Goal: Task Accomplishment & Management: Use online tool/utility

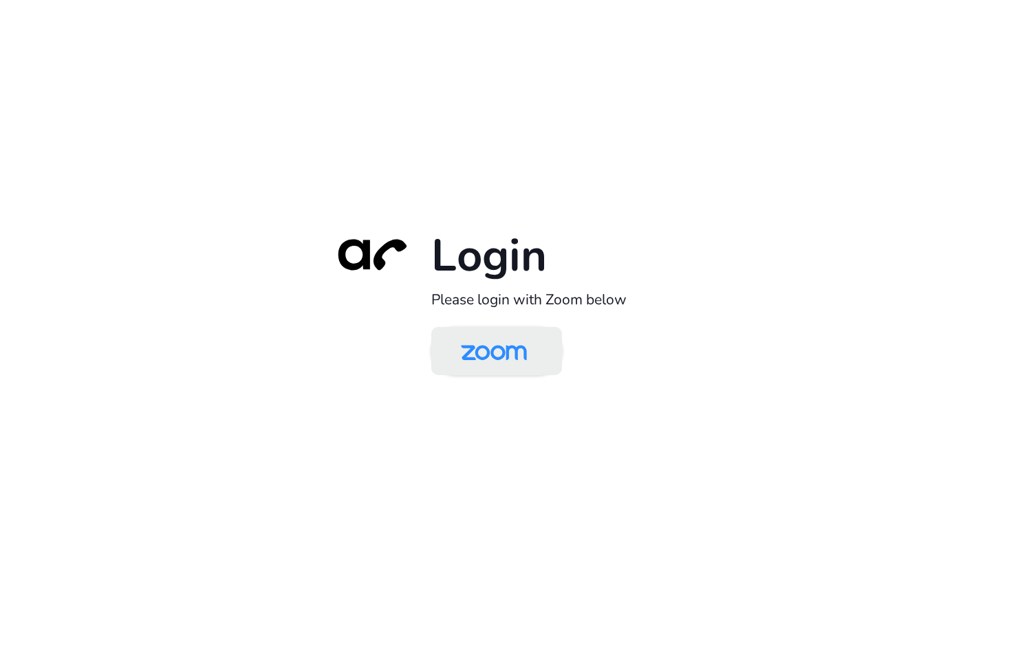
click at [453, 343] on img at bounding box center [494, 352] width 95 height 45
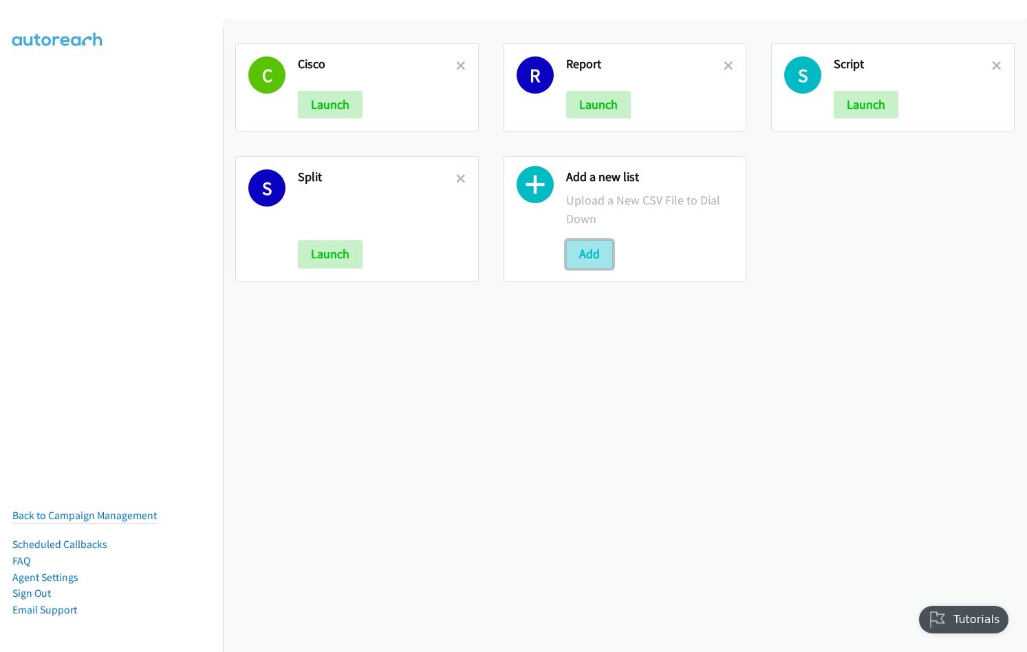
click at [582, 251] on button "Add" at bounding box center [589, 254] width 47 height 28
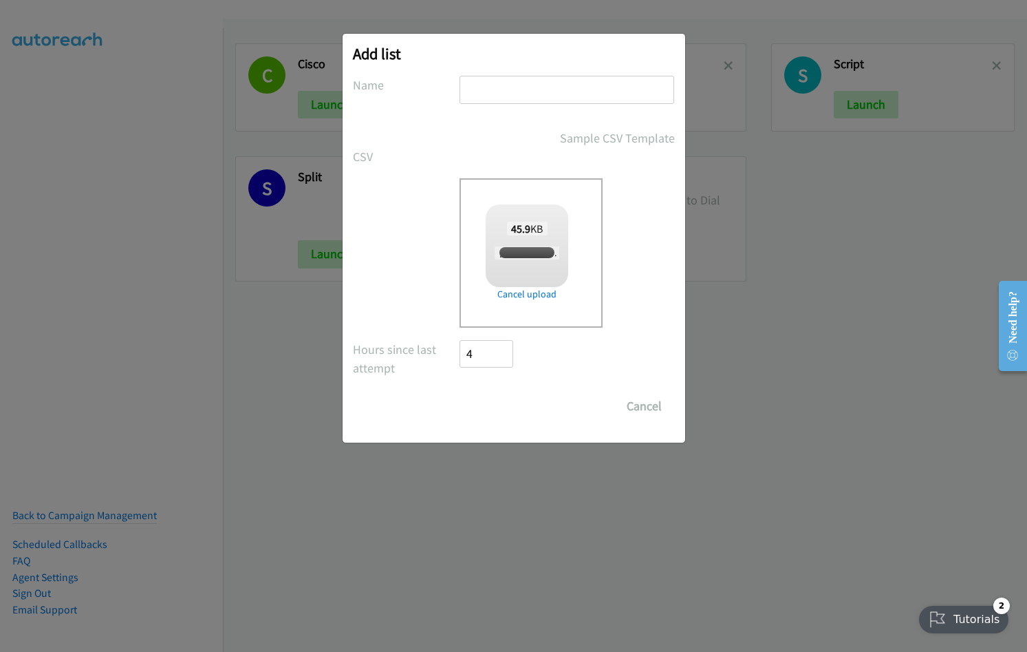
checkbox input "true"
click at [520, 89] on input "text" at bounding box center [567, 90] width 215 height 28
click at [512, 95] on input "text" at bounding box center [567, 90] width 215 height 28
type input "Nice"
click at [460, 392] on input "Save List" at bounding box center [496, 406] width 72 height 28
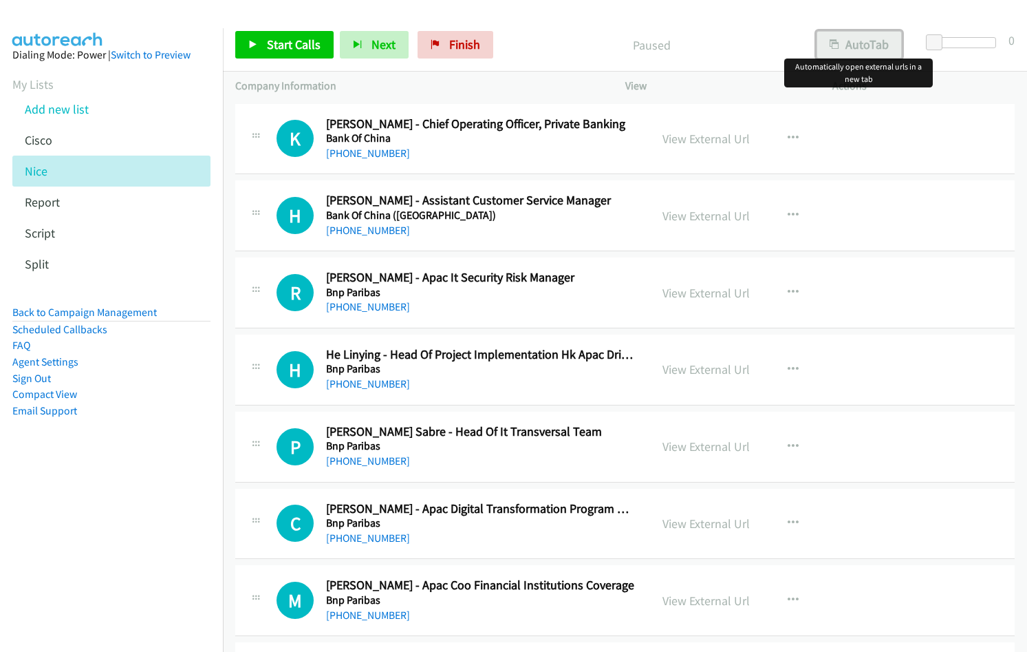
click at [879, 37] on button "AutoTab" at bounding box center [859, 45] width 85 height 28
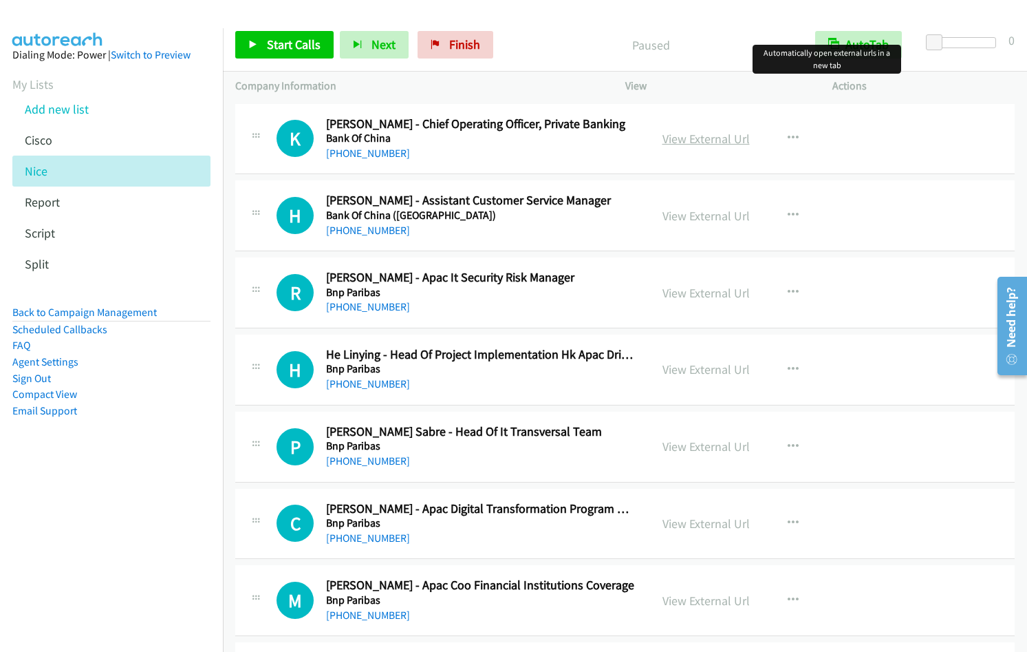
click at [709, 142] on link "View External Url" at bounding box center [706, 139] width 87 height 16
click at [308, 49] on span "Start Calls" at bounding box center [294, 44] width 54 height 16
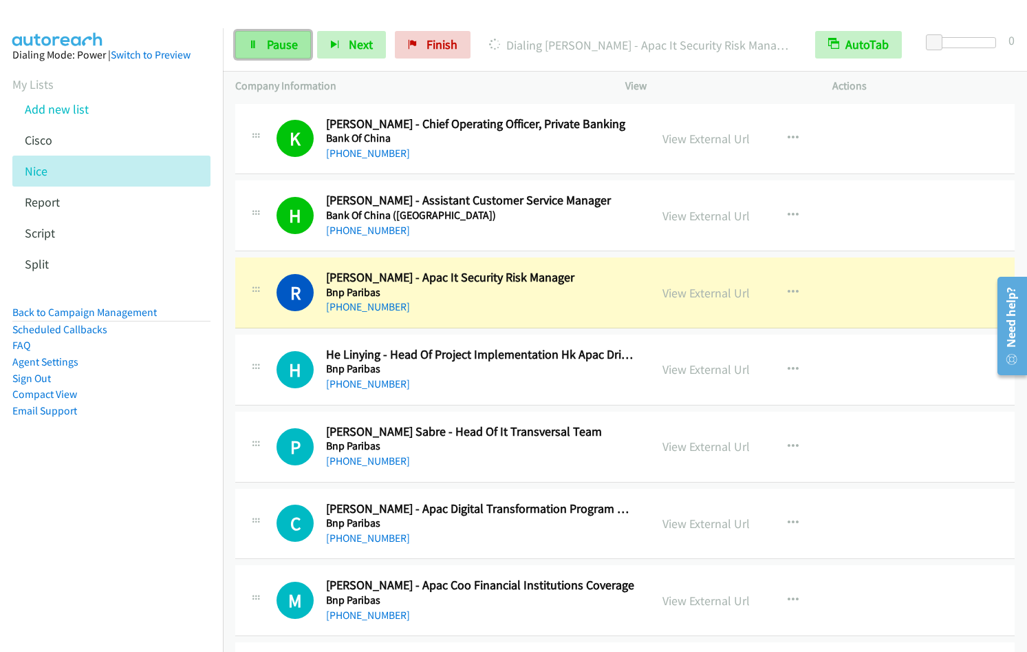
drag, startPoint x: 255, startPoint y: 55, endPoint x: 284, endPoint y: 41, distance: 31.7
click at [255, 55] on link "Pause" at bounding box center [273, 45] width 76 height 28
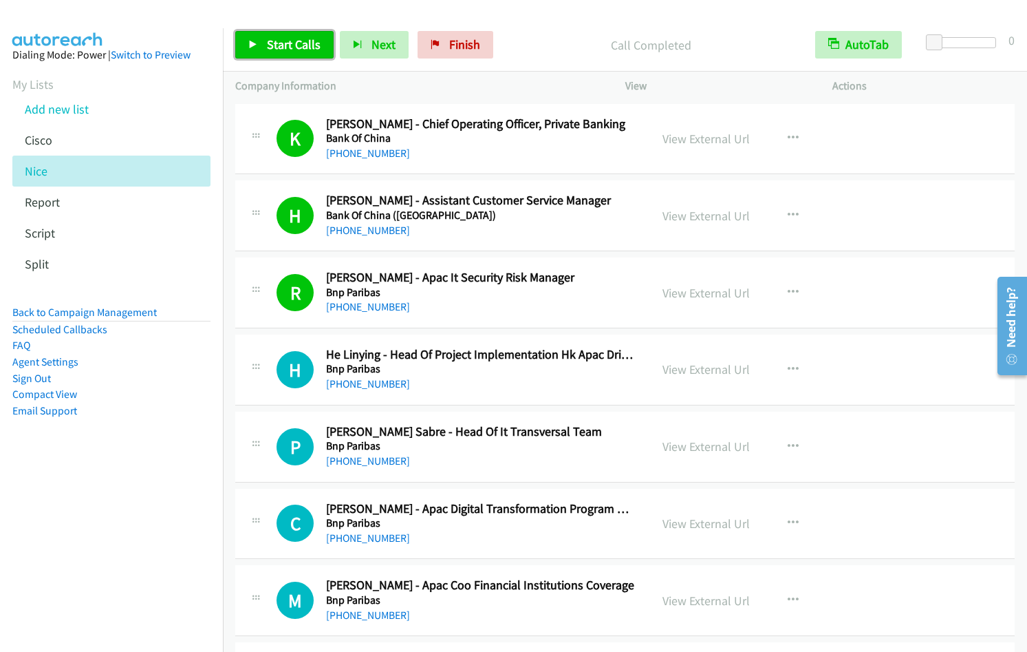
click at [248, 47] on icon at bounding box center [253, 46] width 10 height 10
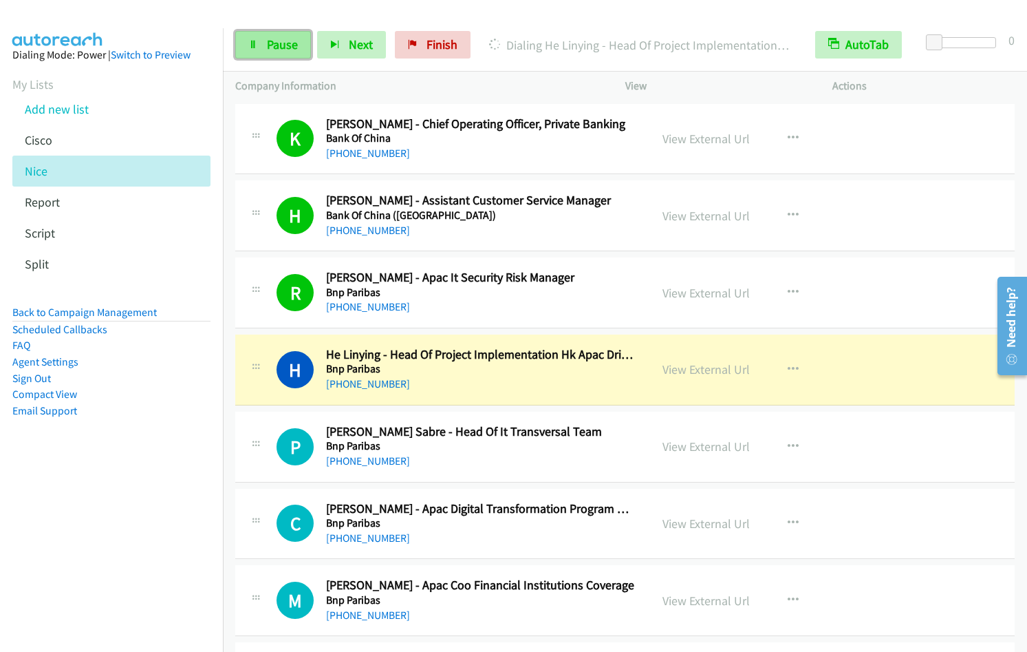
click at [285, 39] on span "Pause" at bounding box center [282, 44] width 31 height 16
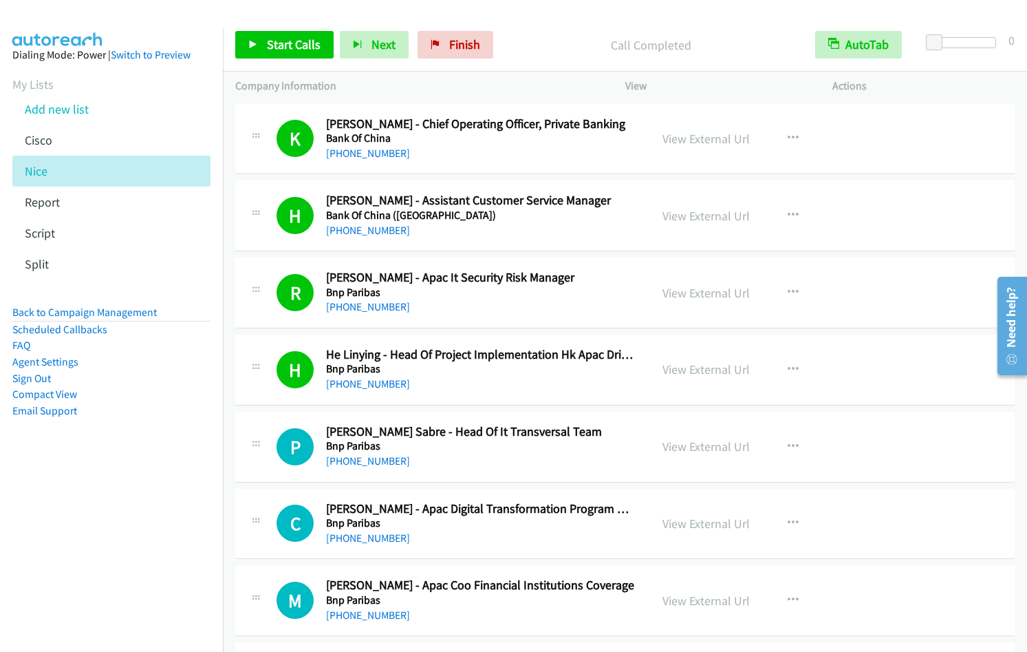
scroll to position [277, 0]
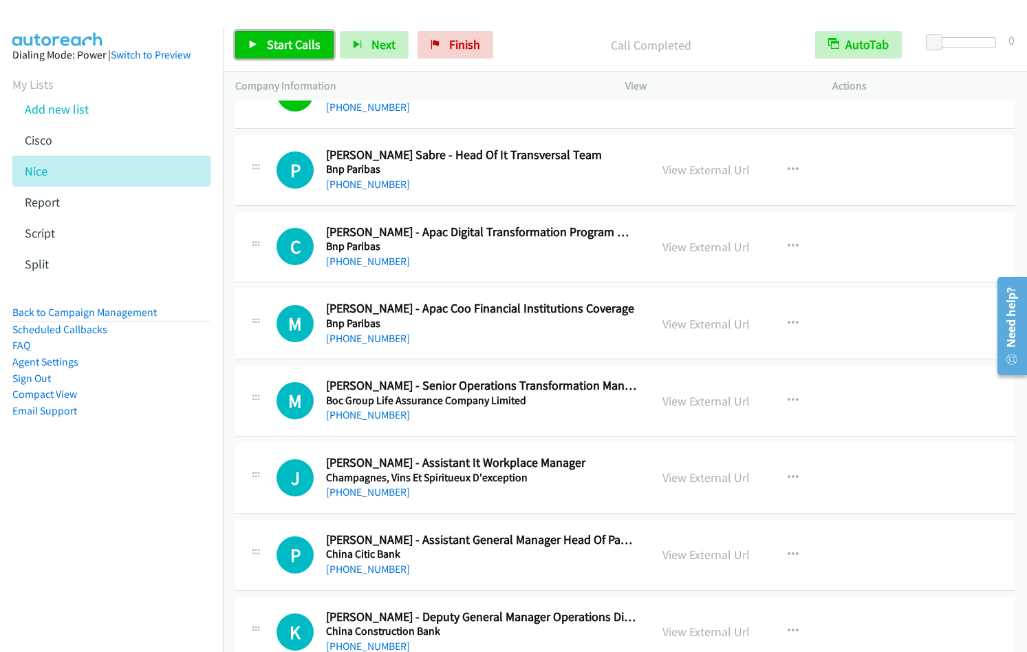
click at [279, 49] on span "Start Calls" at bounding box center [294, 44] width 54 height 16
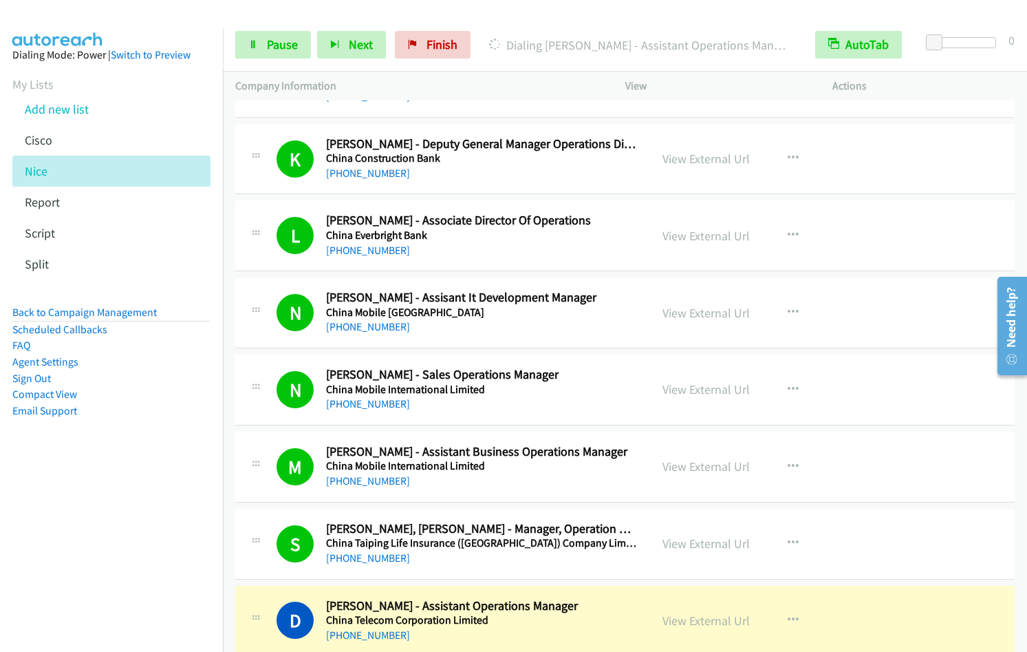
scroll to position [1222, 0]
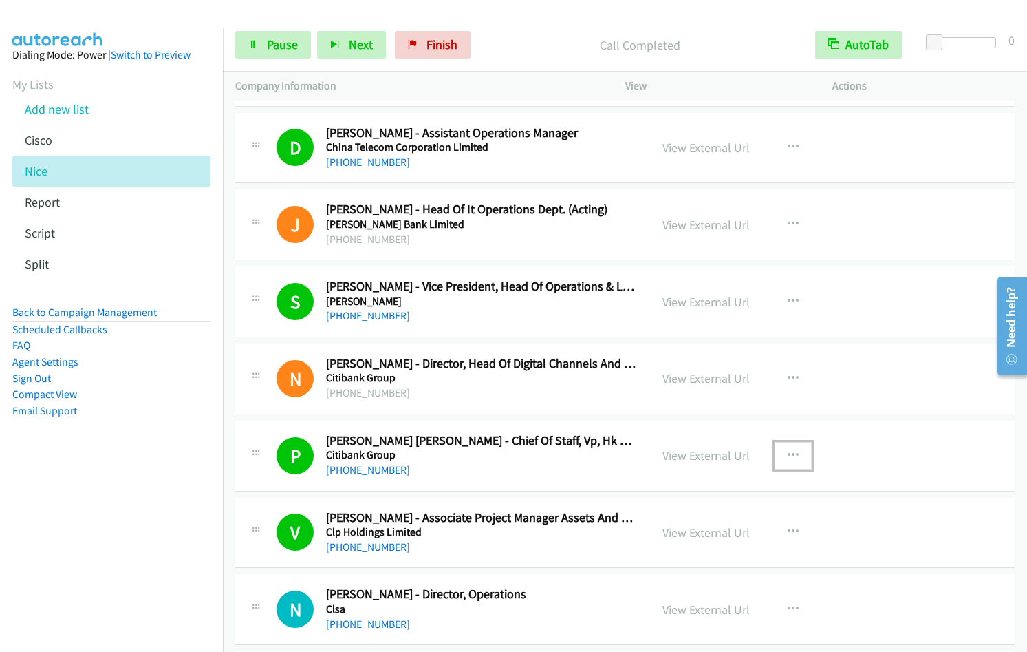
click at [788, 451] on icon "button" at bounding box center [793, 455] width 11 height 11
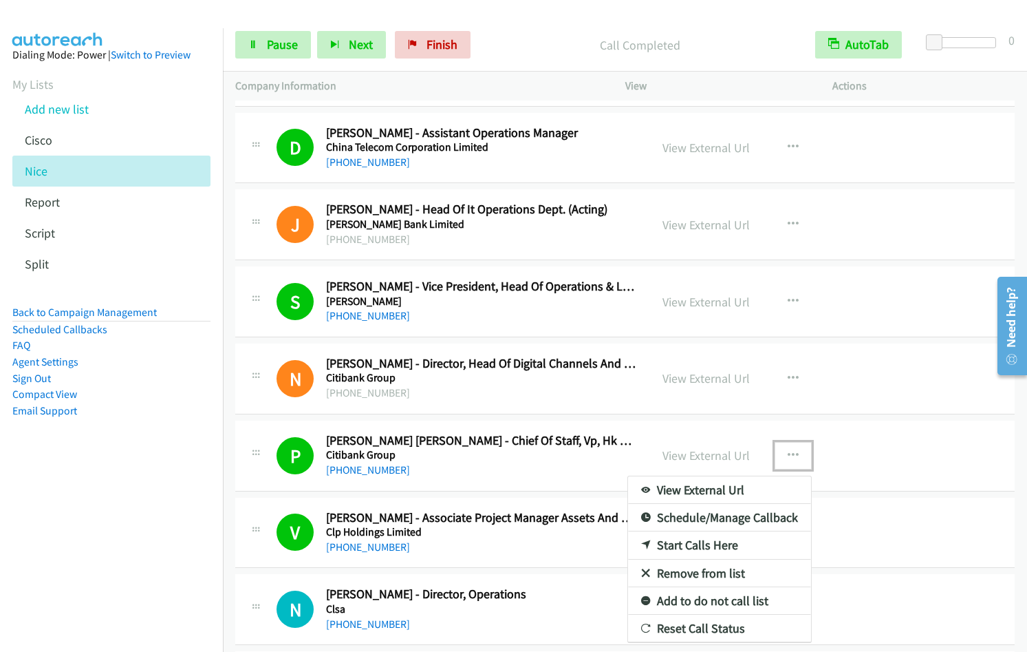
drag, startPoint x: 703, startPoint y: 555, endPoint x: 688, endPoint y: 572, distance: 22.4
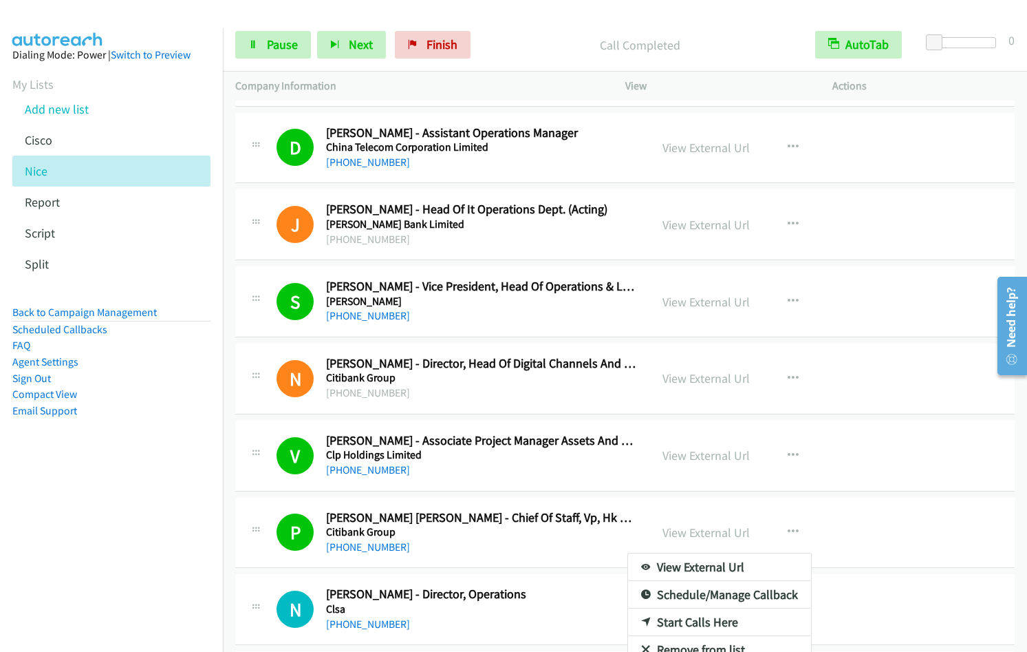
click at [117, 479] on aside "Dialing Mode: Power | Switch to Preview My Lists Add new list [GEOGRAPHIC_DATA]…" at bounding box center [111, 254] width 223 height 453
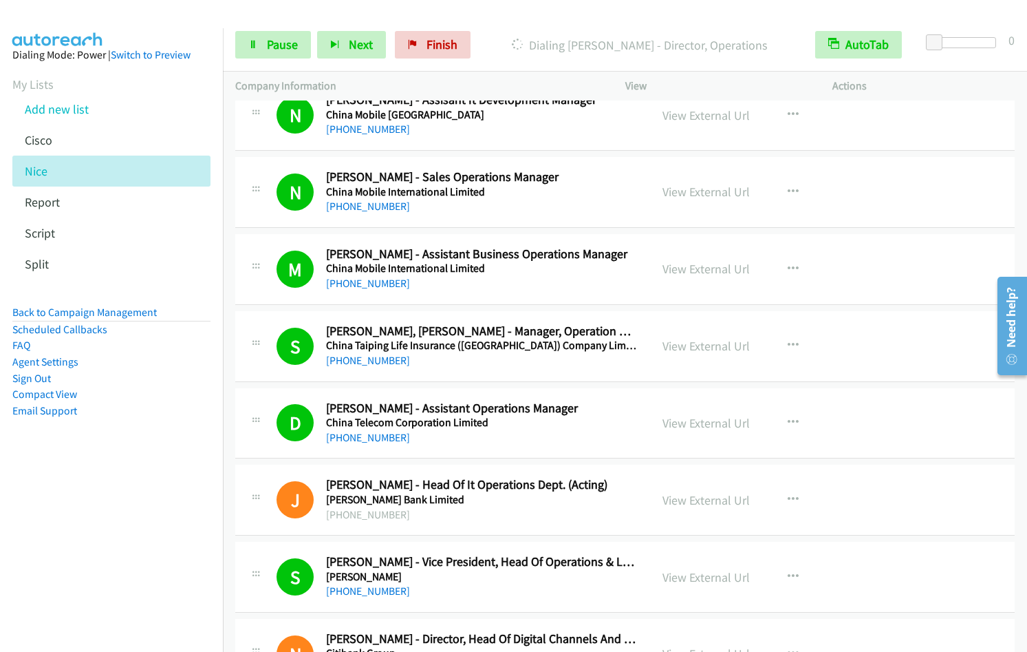
scroll to position [1420, 0]
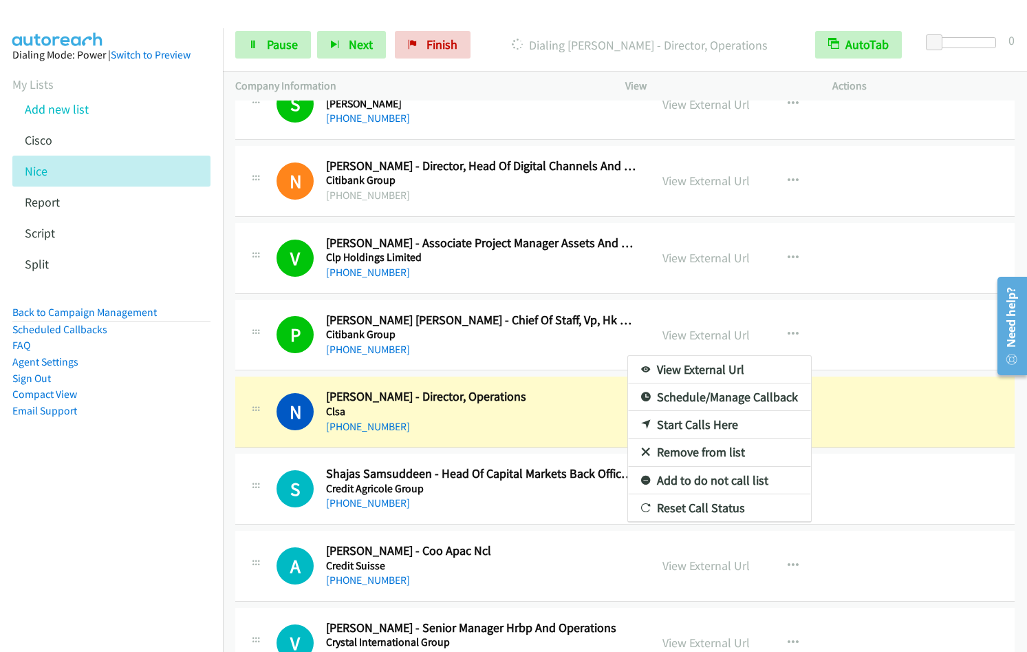
click at [792, 331] on div at bounding box center [513, 326] width 1027 height 652
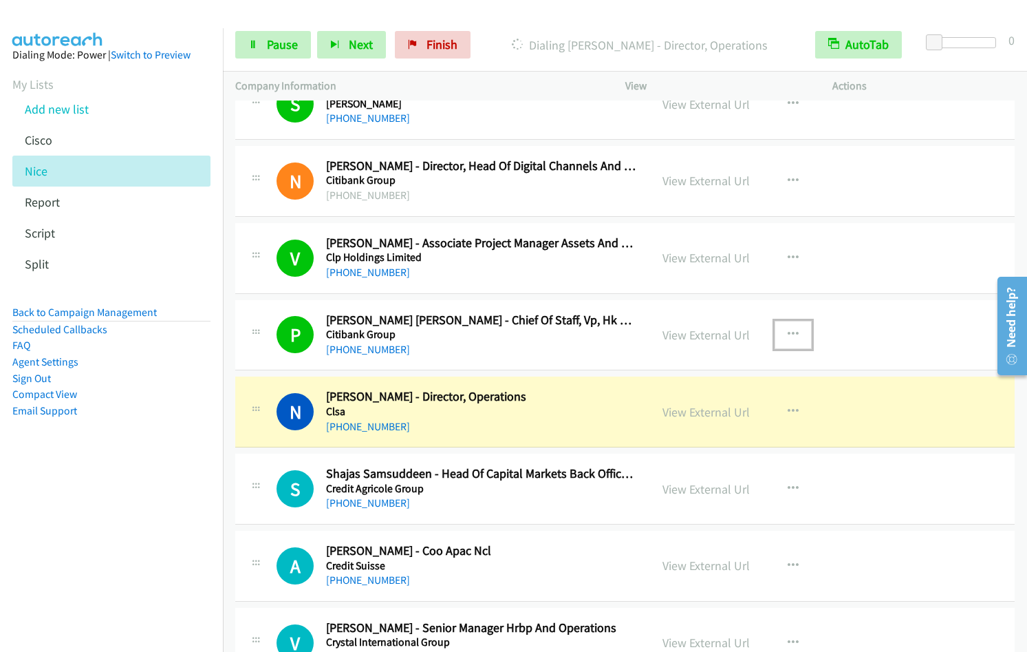
click at [788, 334] on icon "button" at bounding box center [793, 334] width 11 height 11
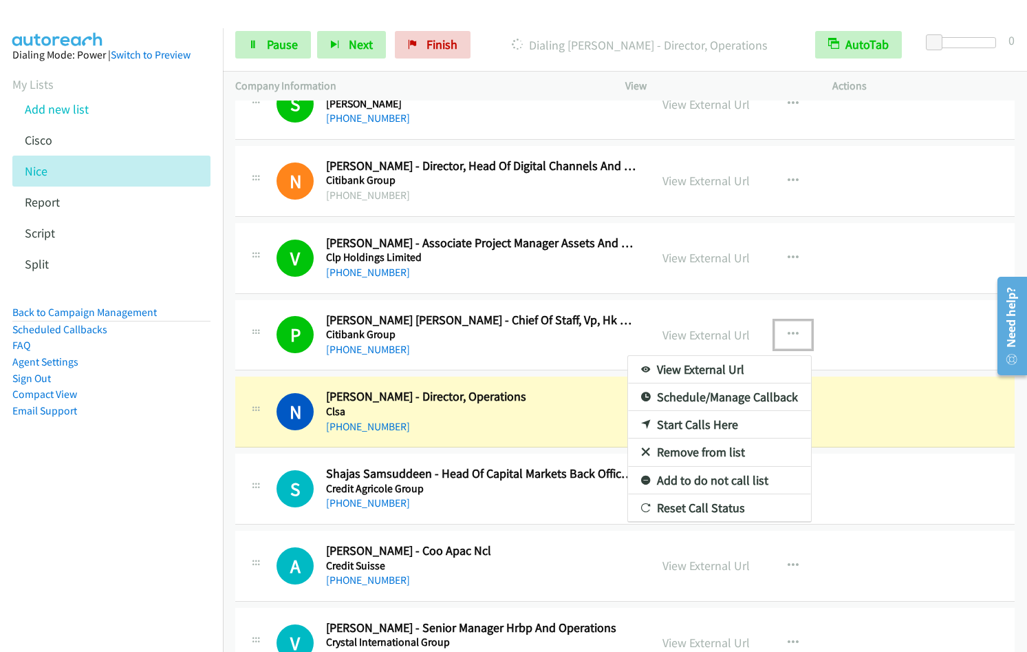
click at [701, 451] on link "Remove from list" at bounding box center [719, 452] width 183 height 28
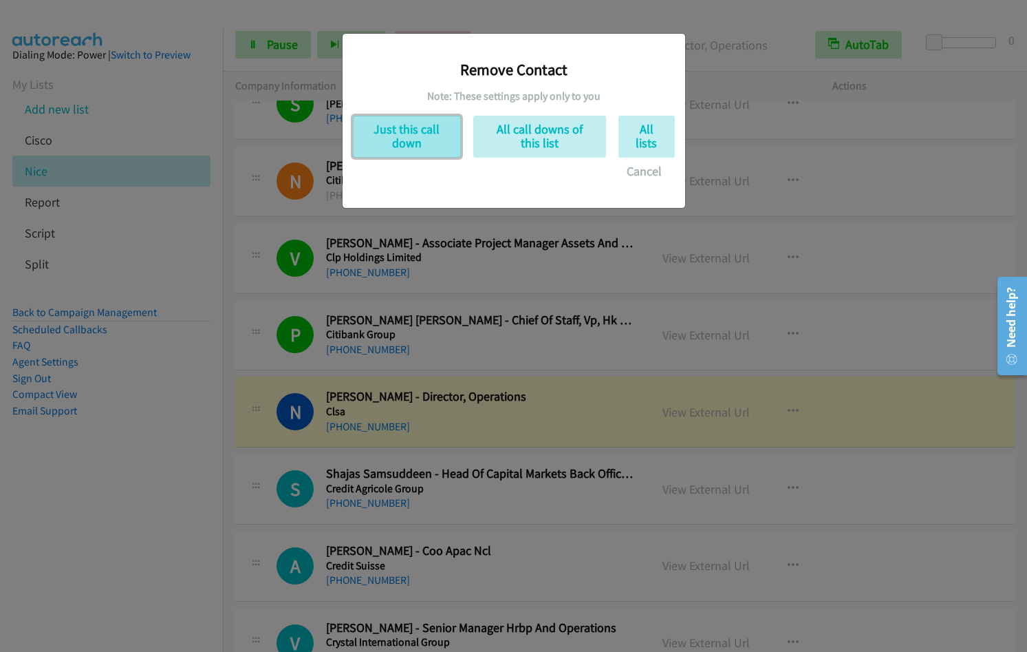
click at [380, 140] on button "Just this call down" at bounding box center [407, 137] width 108 height 42
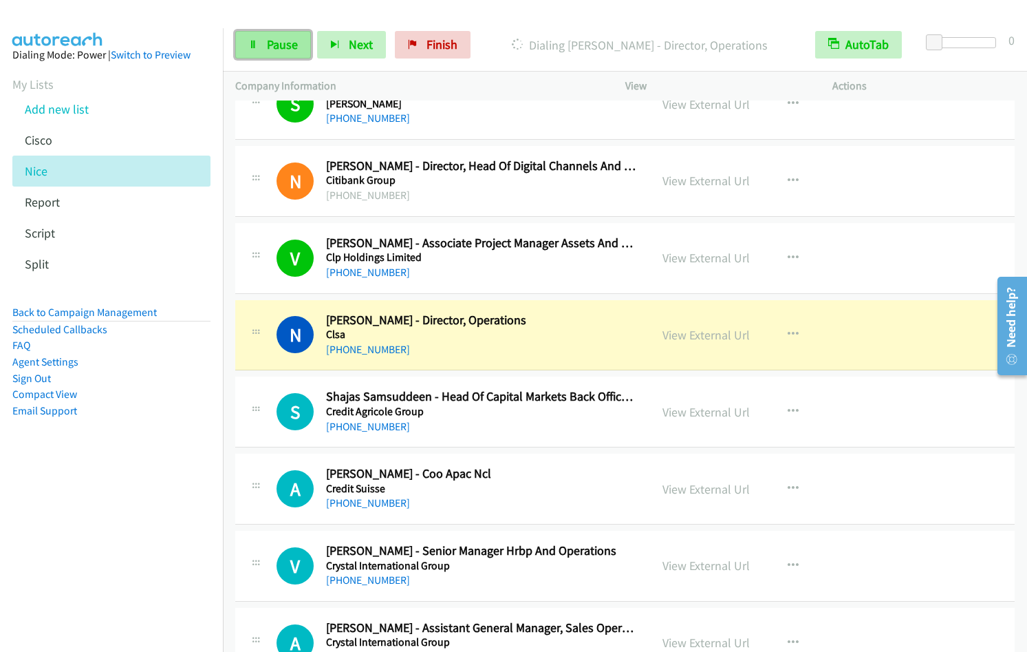
click at [253, 51] on link "Pause" at bounding box center [273, 45] width 76 height 28
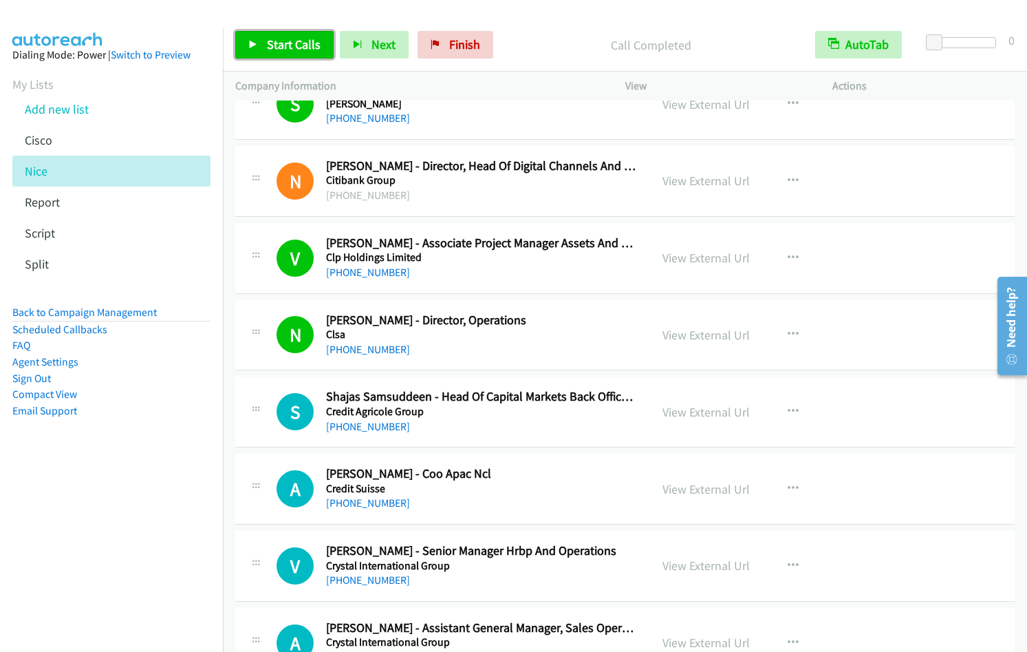
click at [276, 40] on span "Start Calls" at bounding box center [294, 44] width 54 height 16
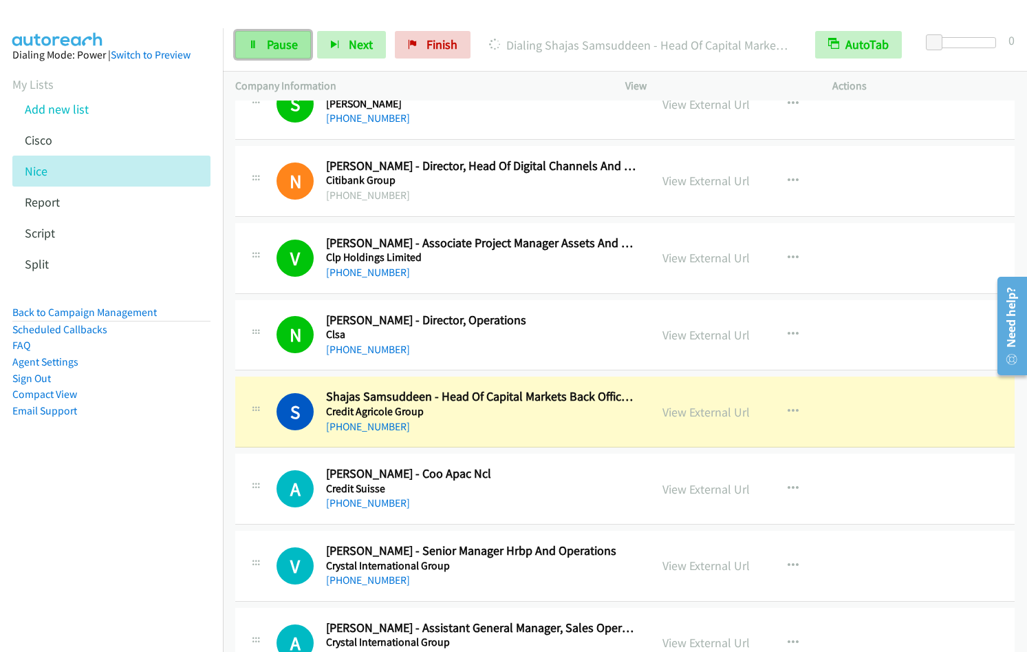
click at [284, 38] on span "Pause" at bounding box center [282, 44] width 31 height 16
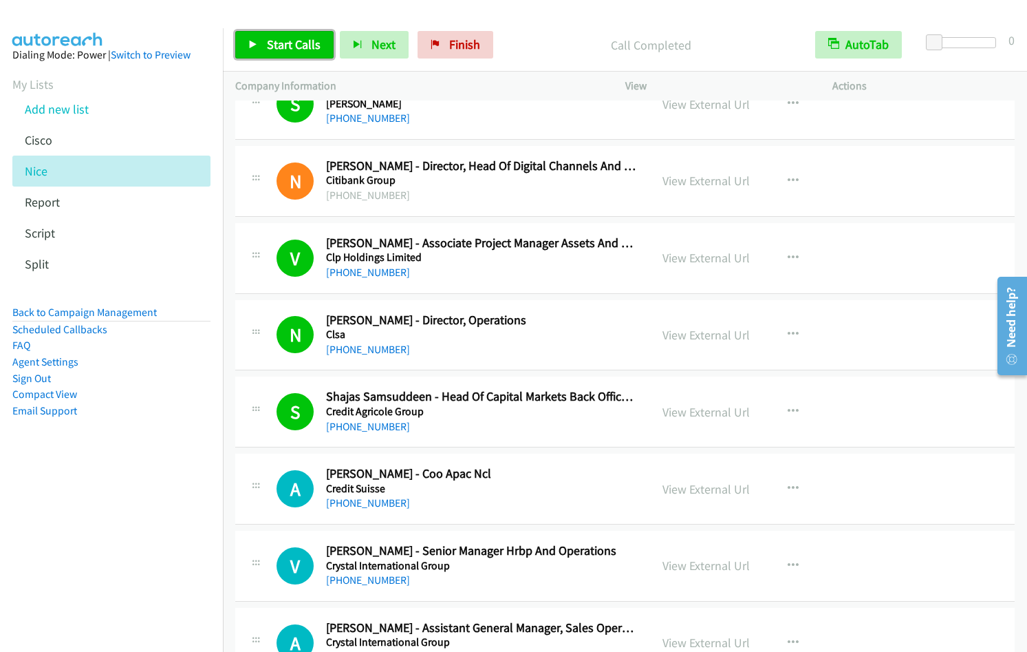
click at [279, 51] on span "Start Calls" at bounding box center [294, 44] width 54 height 16
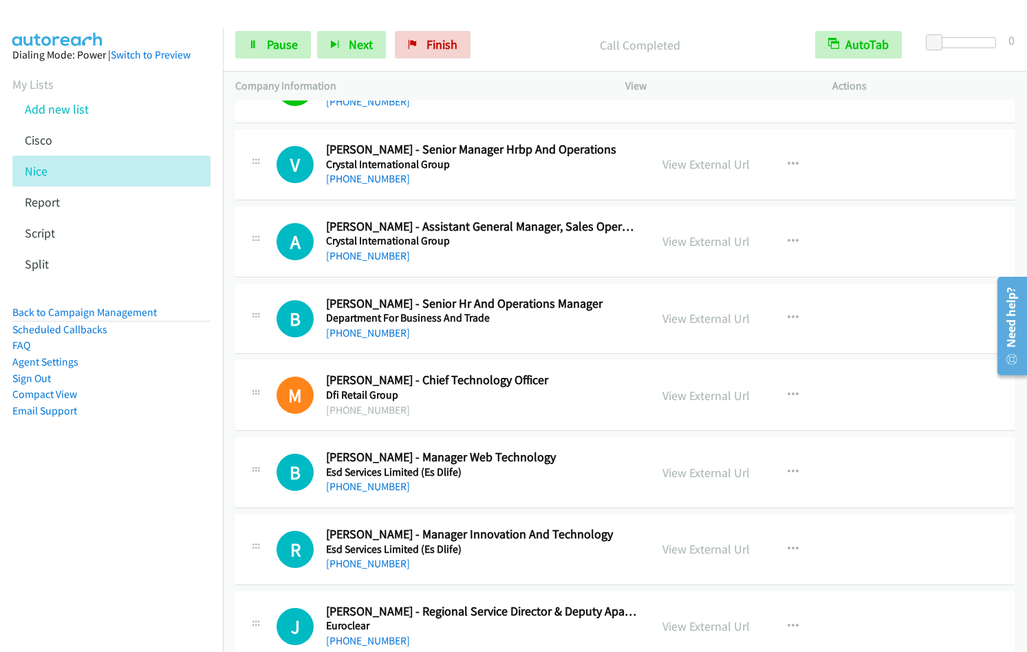
scroll to position [1769, 0]
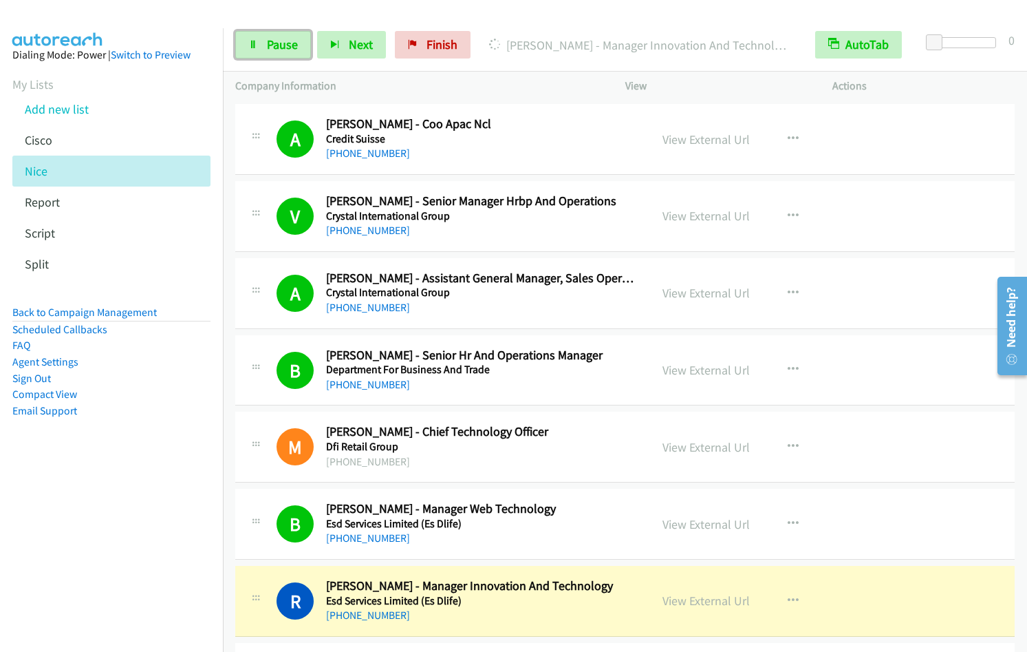
drag, startPoint x: 250, startPoint y: 49, endPoint x: 342, endPoint y: 6, distance: 101.9
click at [251, 47] on icon at bounding box center [253, 46] width 10 height 10
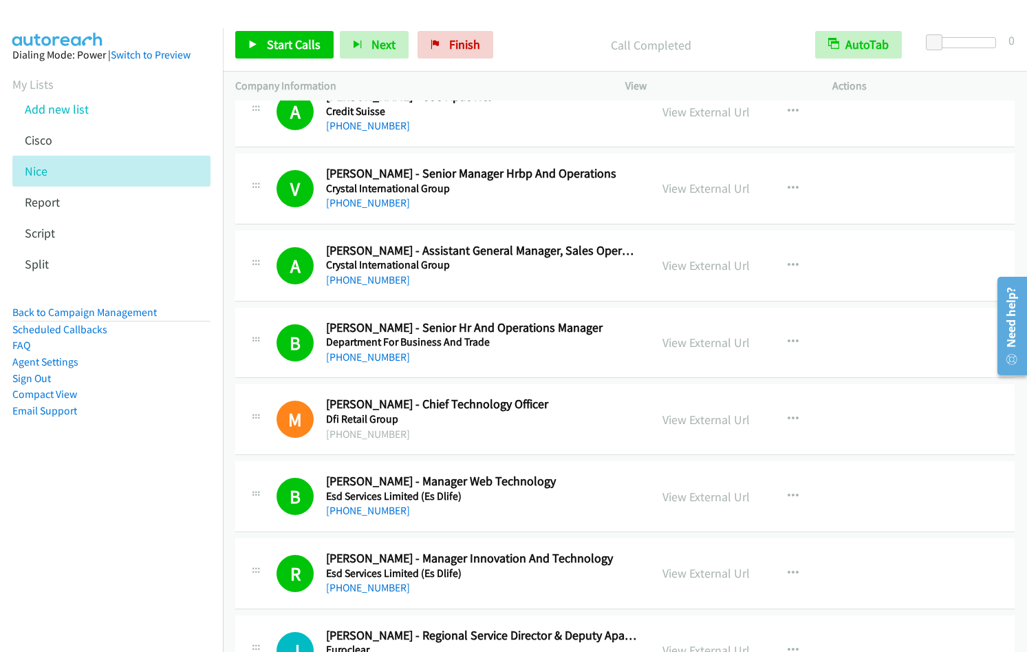
scroll to position [2269, 0]
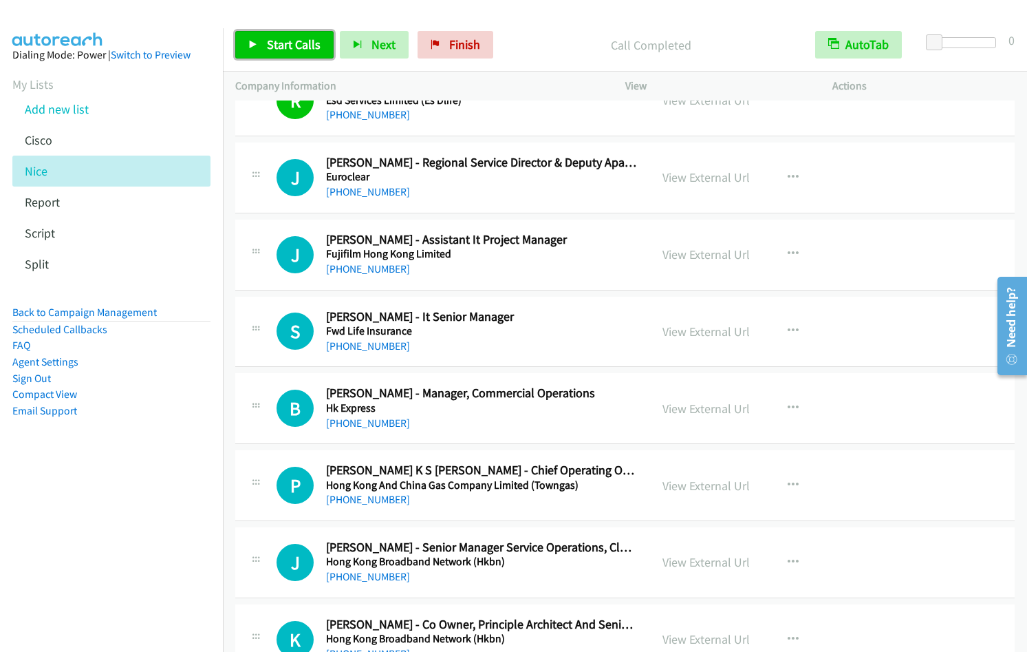
drag, startPoint x: 277, startPoint y: 43, endPoint x: 290, endPoint y: 44, distance: 13.8
click at [277, 43] on span "Start Calls" at bounding box center [294, 44] width 54 height 16
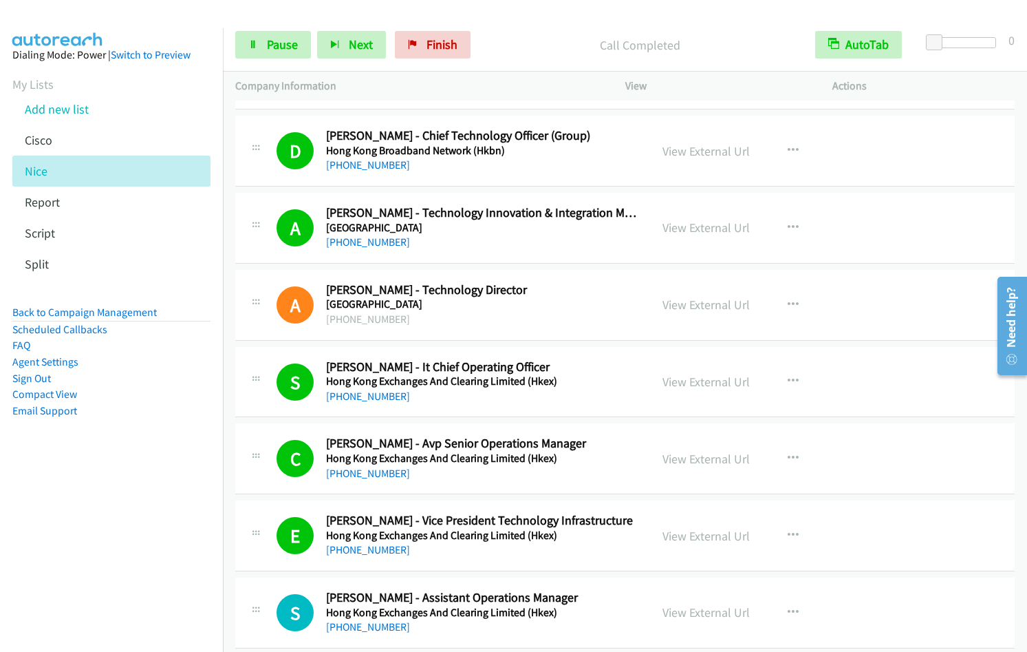
scroll to position [3461, 0]
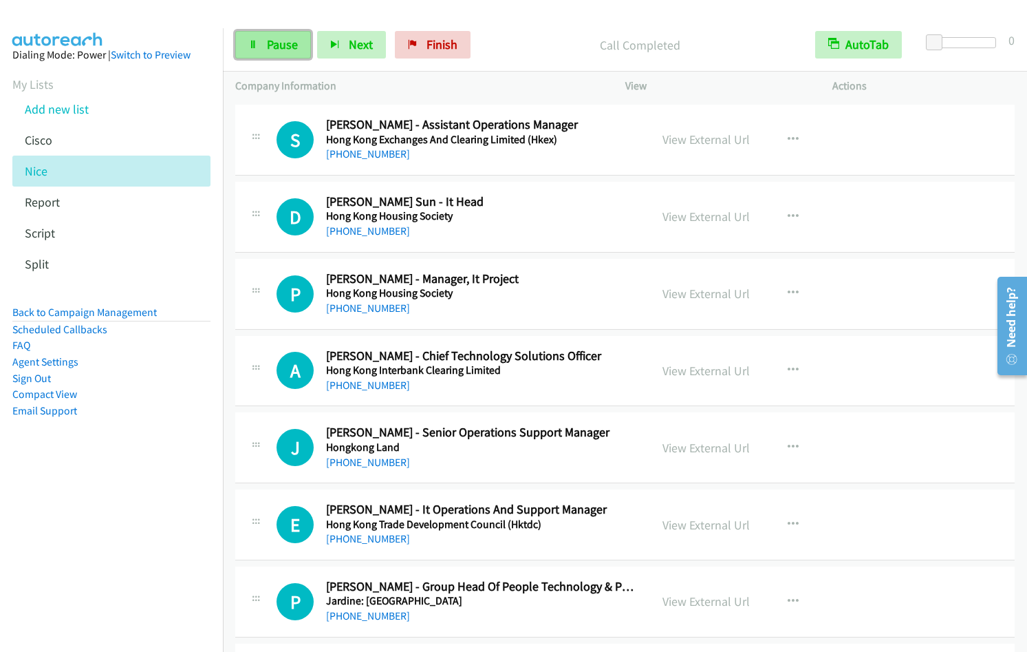
click at [267, 51] on span "Pause" at bounding box center [282, 44] width 31 height 16
click at [268, 51] on span "Start Calls" at bounding box center [294, 44] width 54 height 16
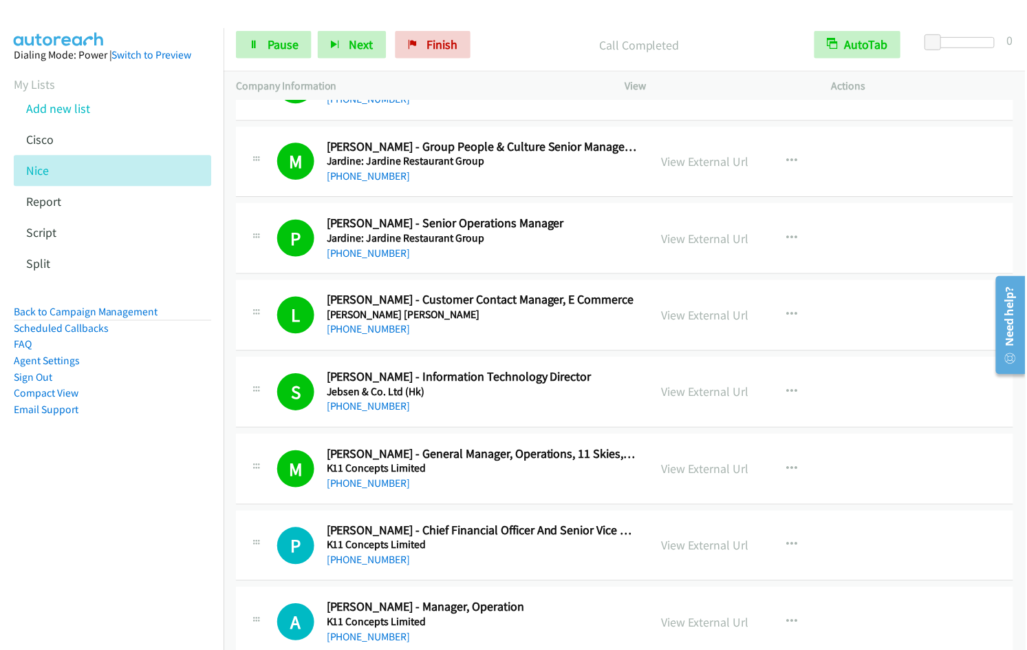
scroll to position [4527, 0]
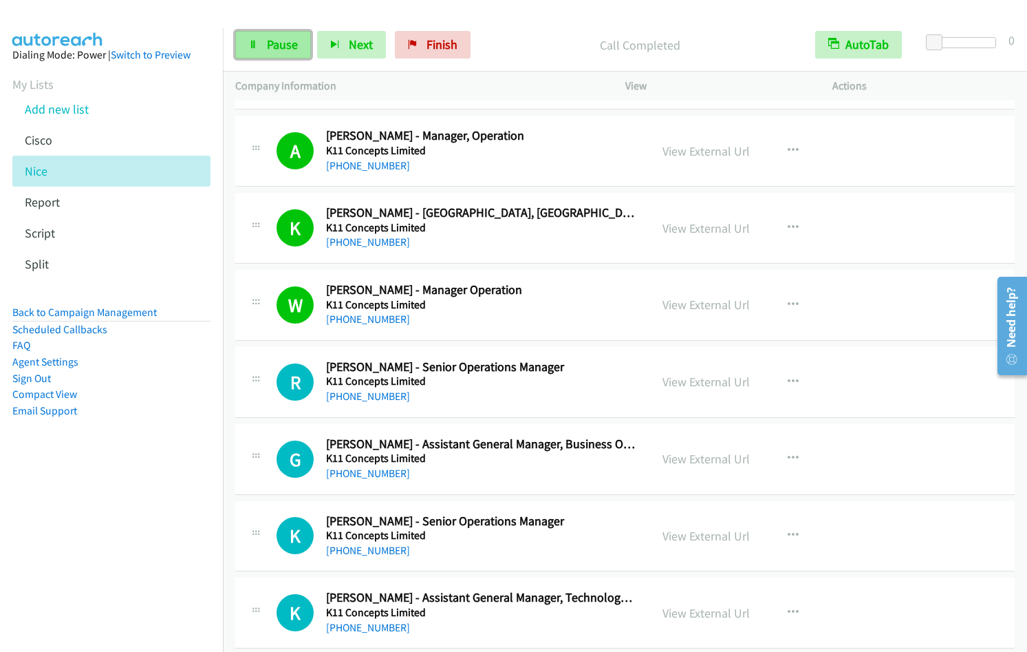
drag, startPoint x: 264, startPoint y: 45, endPoint x: 285, endPoint y: 55, distance: 22.8
click at [264, 45] on link "Pause" at bounding box center [273, 45] width 76 height 28
click at [297, 37] on span "Start Calls" at bounding box center [294, 44] width 54 height 16
click at [288, 47] on span "Pause" at bounding box center [282, 44] width 31 height 16
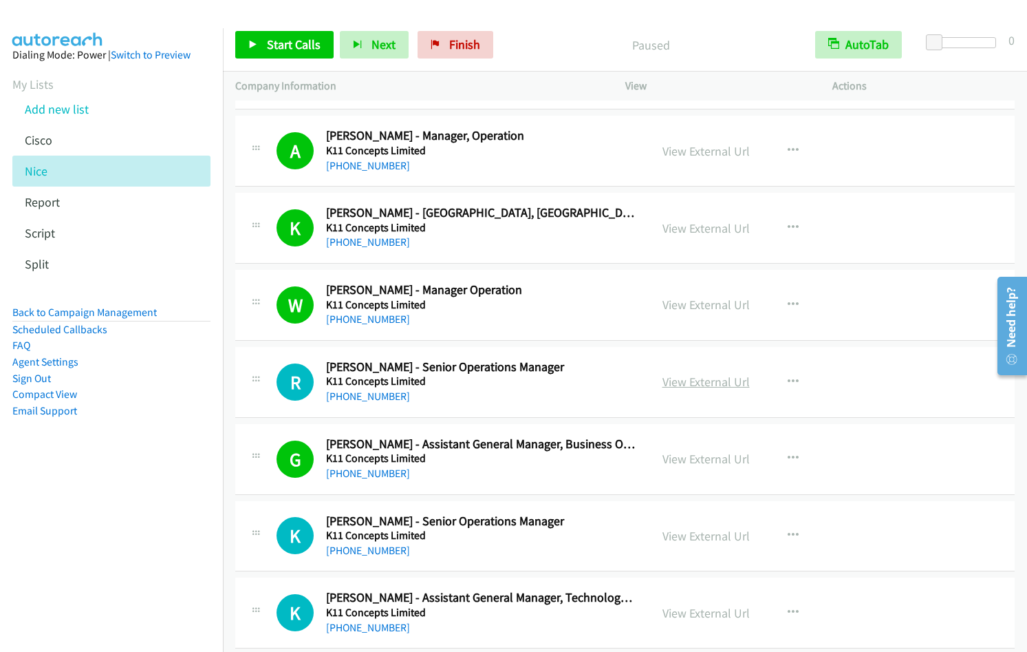
click at [690, 385] on link "View External Url" at bounding box center [706, 382] width 87 height 16
click at [270, 37] on span "Start Calls" at bounding box center [294, 44] width 54 height 16
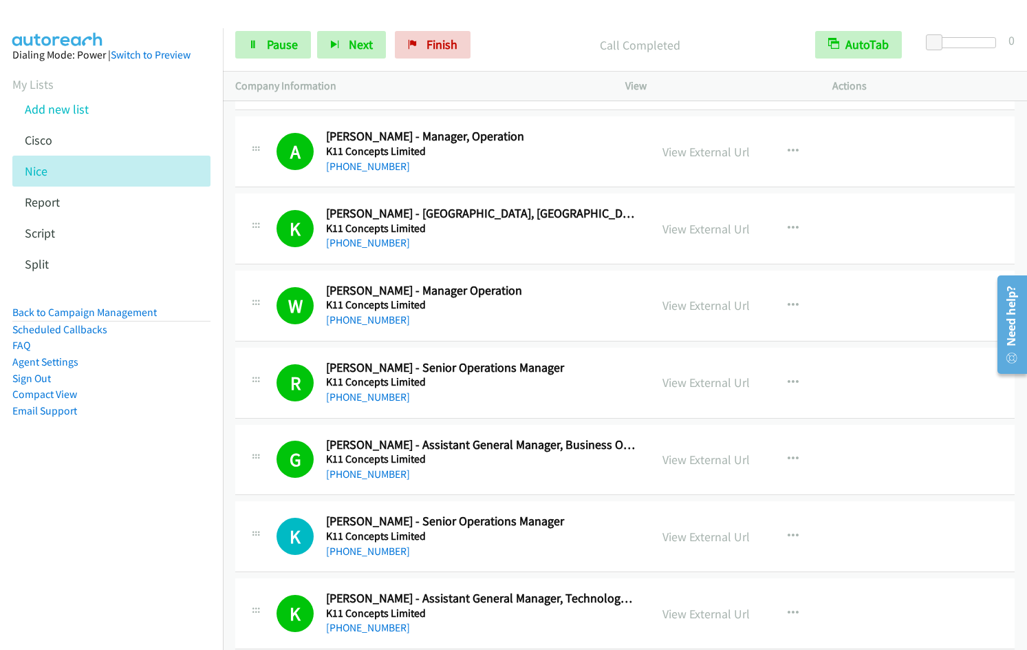
scroll to position [4998, 0]
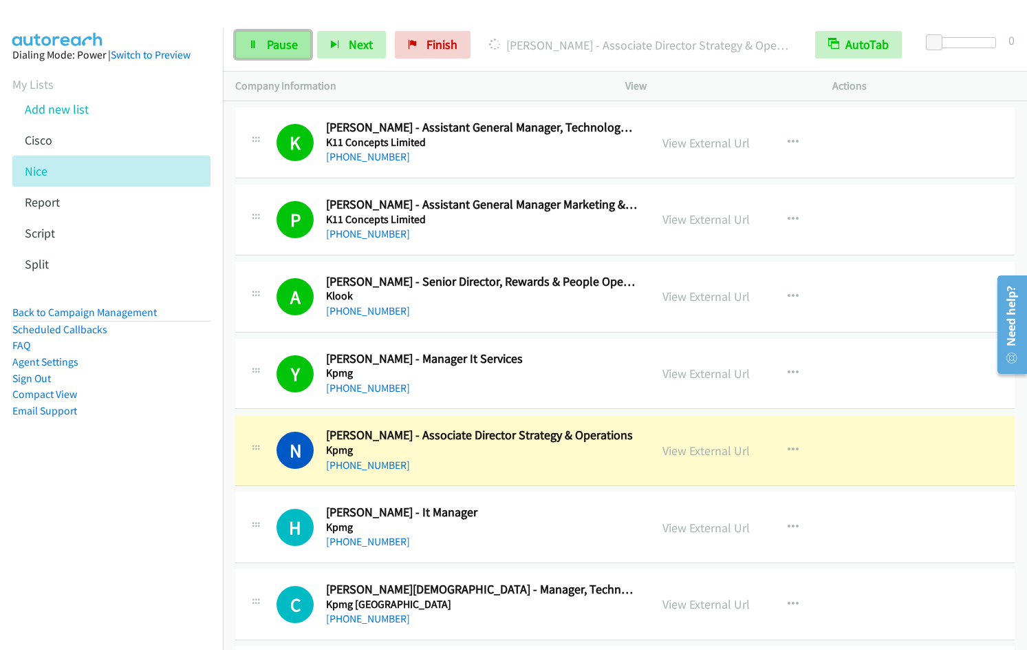
click at [262, 37] on link "Pause" at bounding box center [273, 45] width 76 height 28
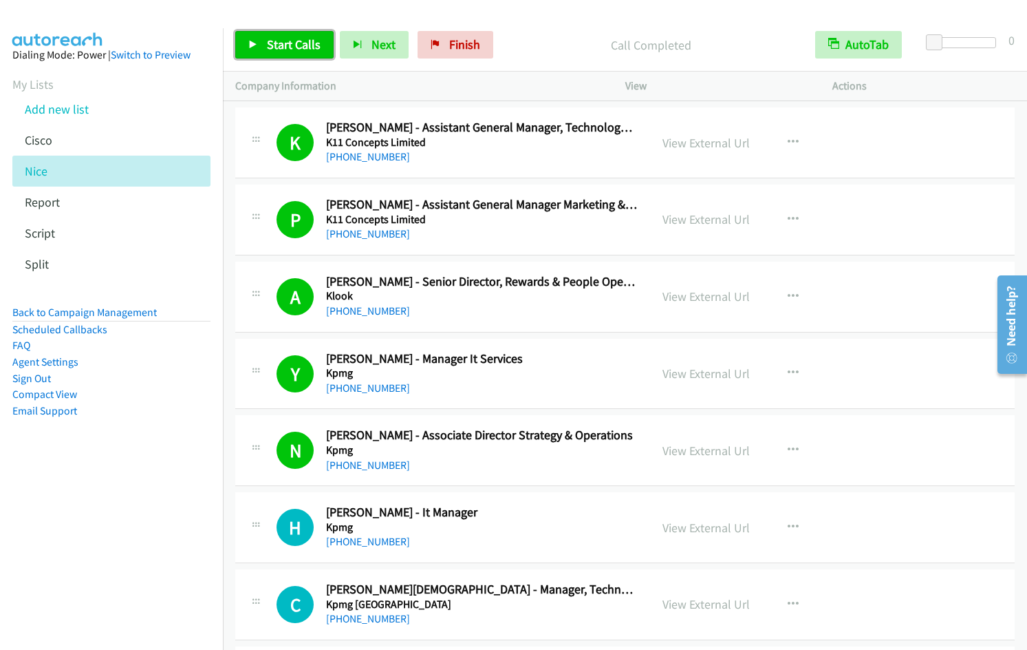
drag, startPoint x: 272, startPoint y: 45, endPoint x: 286, endPoint y: 41, distance: 14.2
click at [273, 44] on span "Start Calls" at bounding box center [294, 44] width 54 height 16
click at [788, 448] on icon "button" at bounding box center [793, 450] width 11 height 11
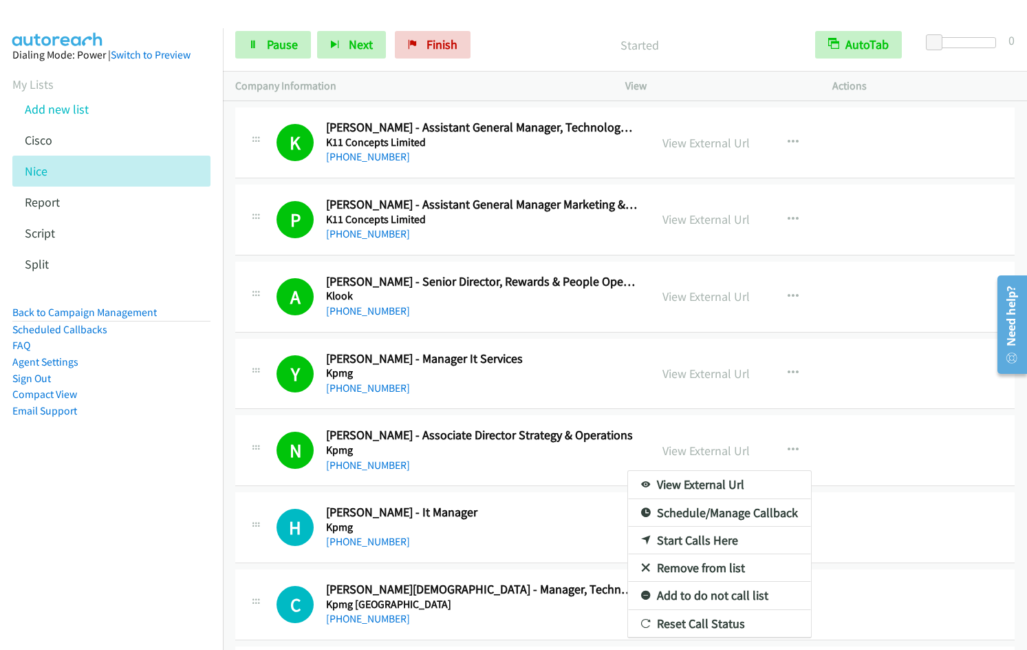
click at [710, 569] on link "Remove from list" at bounding box center [719, 568] width 183 height 28
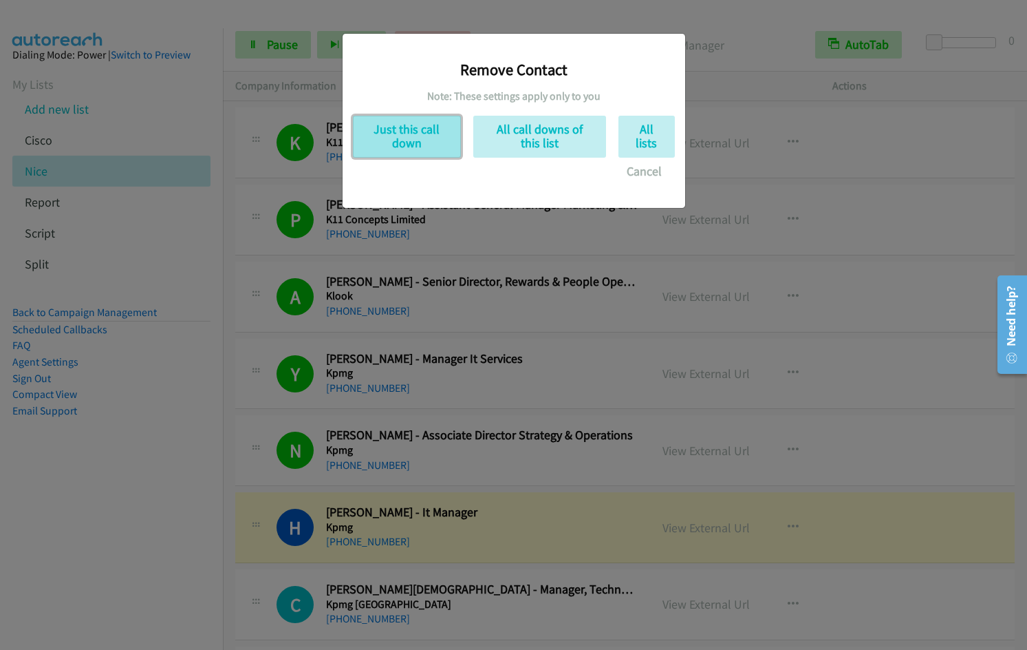
click at [414, 145] on button "Just this call down" at bounding box center [407, 137] width 108 height 42
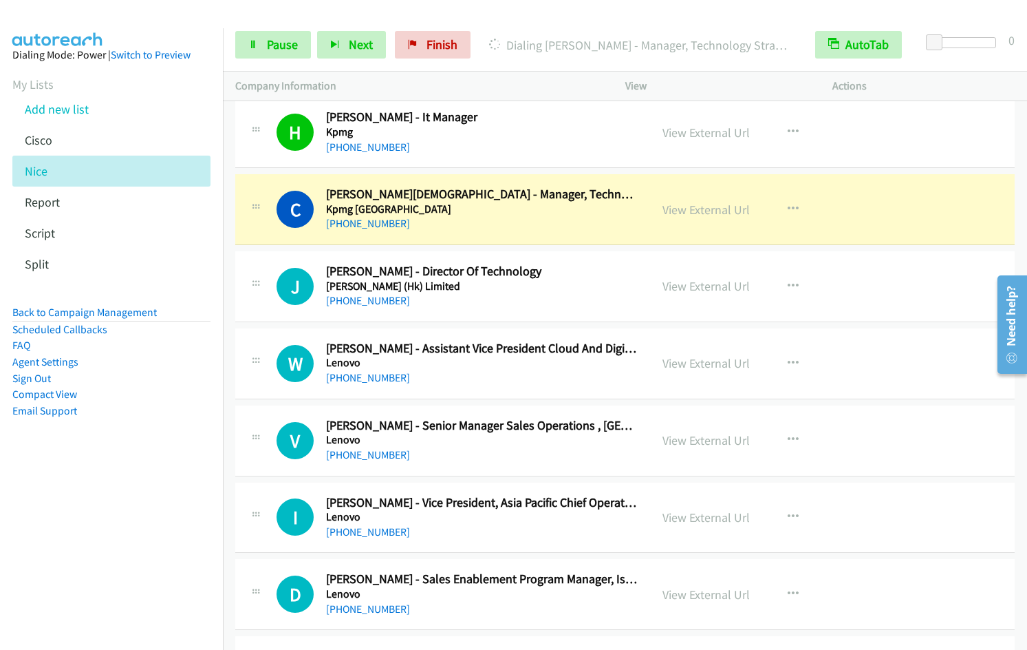
scroll to position [5301, 0]
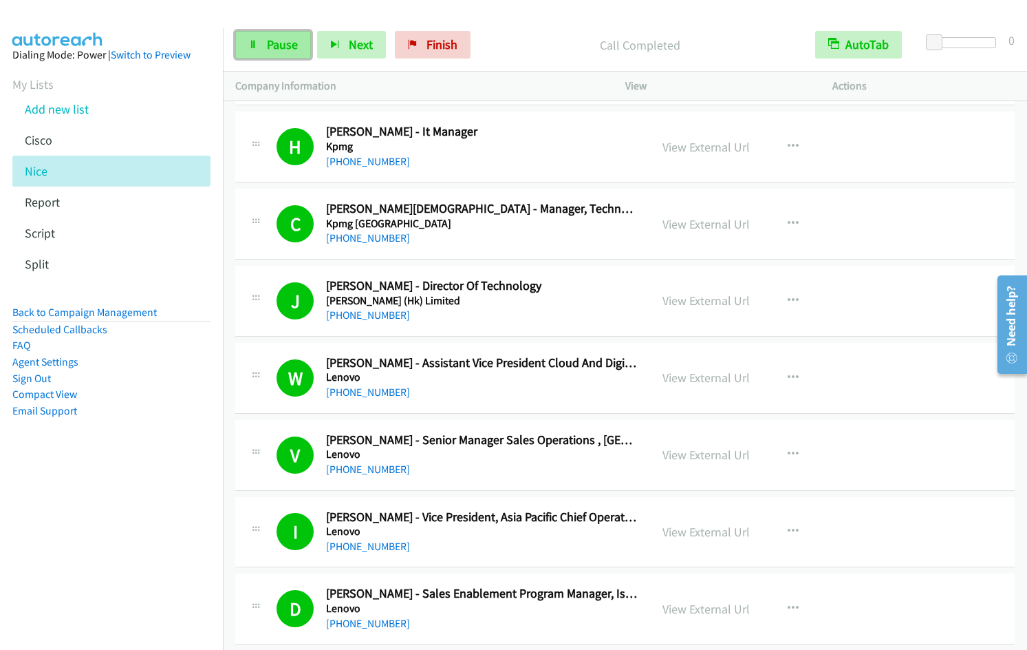
click at [277, 49] on span "Pause" at bounding box center [282, 44] width 31 height 16
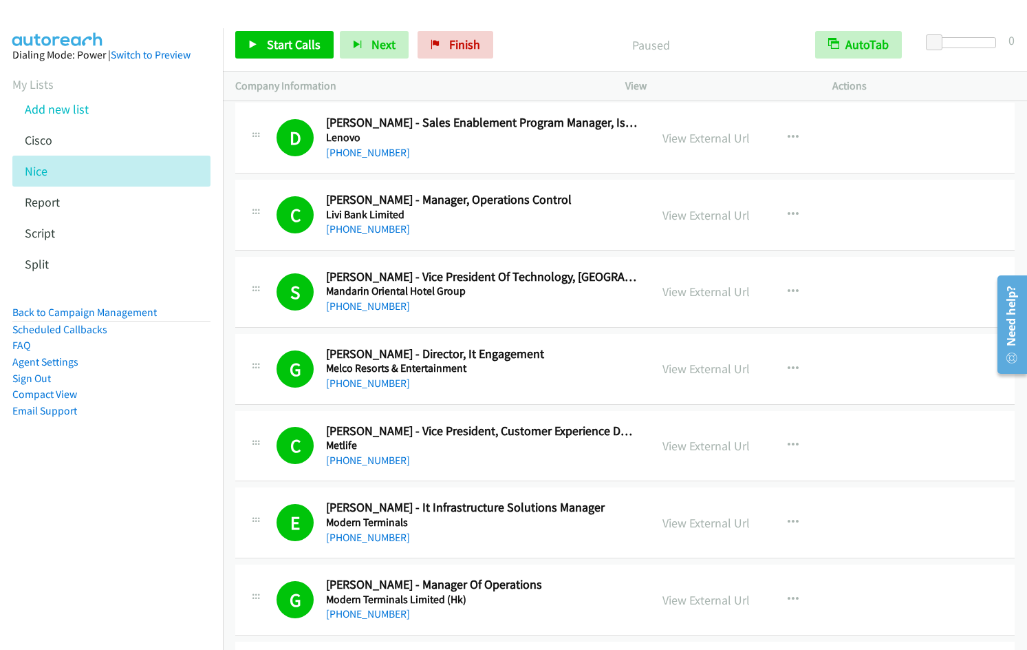
scroll to position [6243, 0]
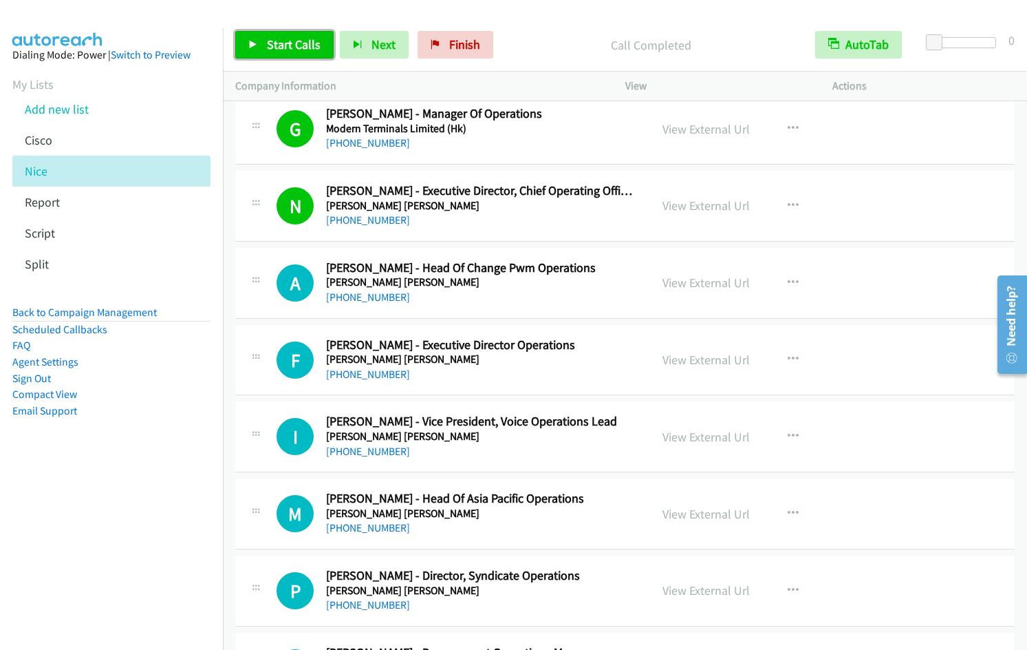
click at [273, 45] on span "Start Calls" at bounding box center [294, 44] width 54 height 16
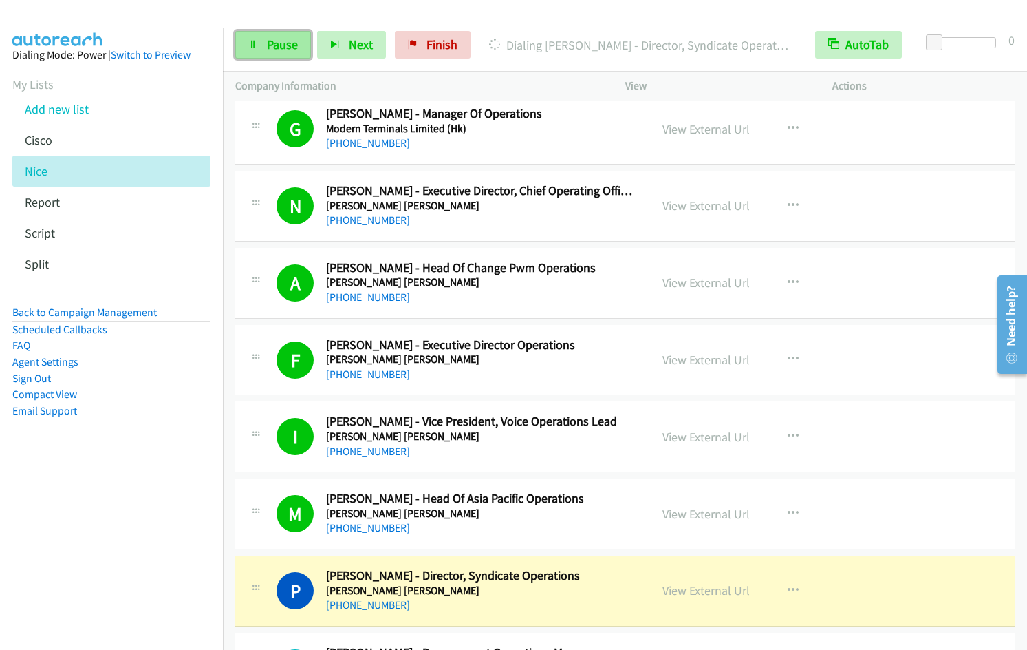
click at [258, 45] on link "Pause" at bounding box center [273, 45] width 76 height 28
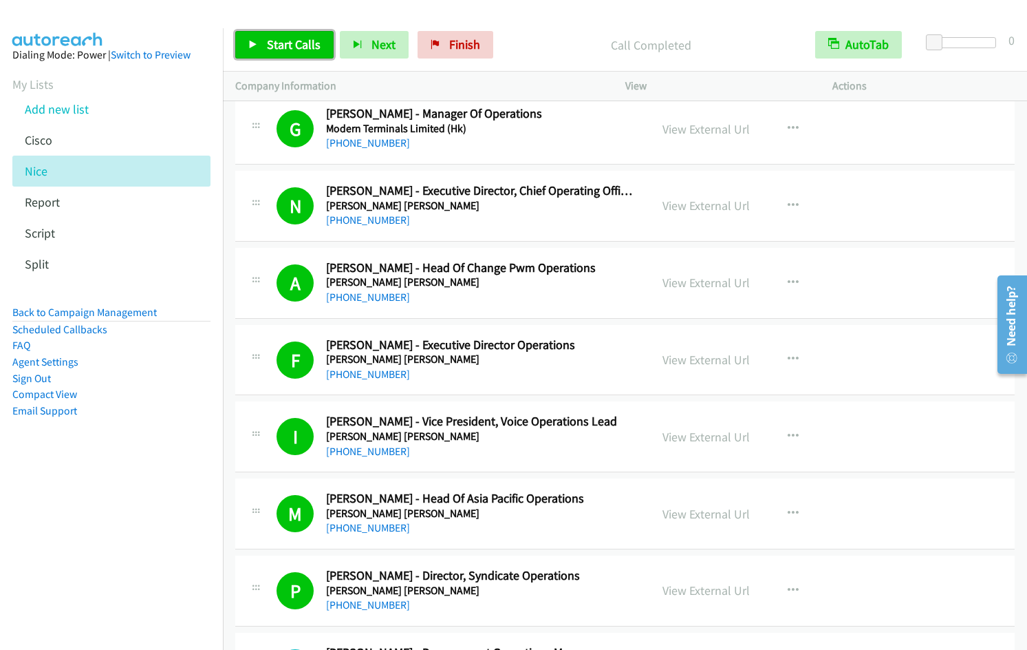
click at [277, 42] on span "Start Calls" at bounding box center [294, 44] width 54 height 16
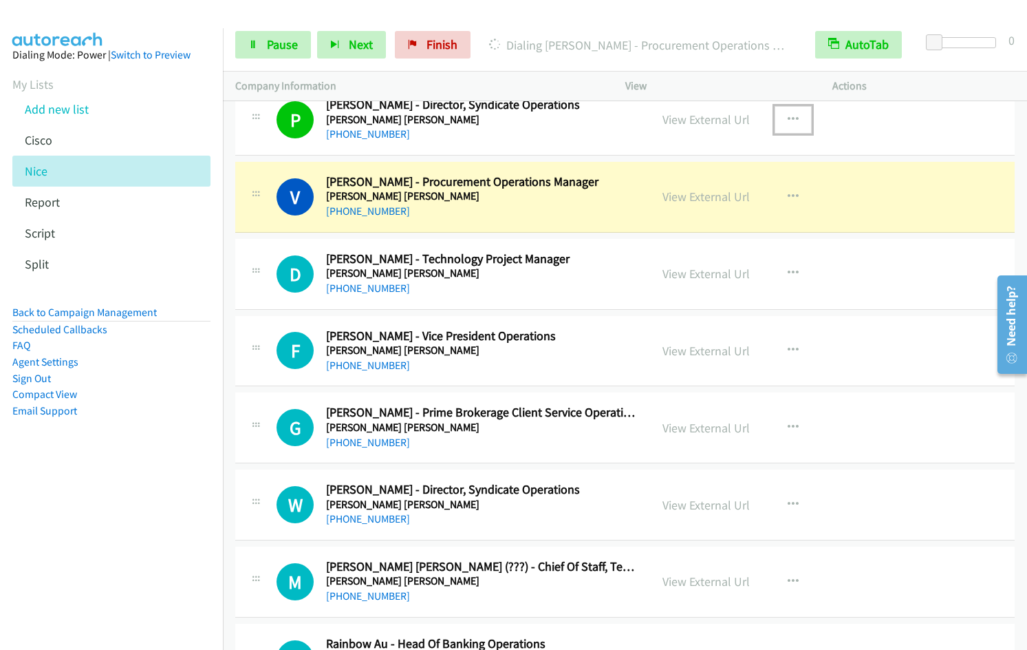
click at [789, 120] on icon "button" at bounding box center [793, 119] width 11 height 11
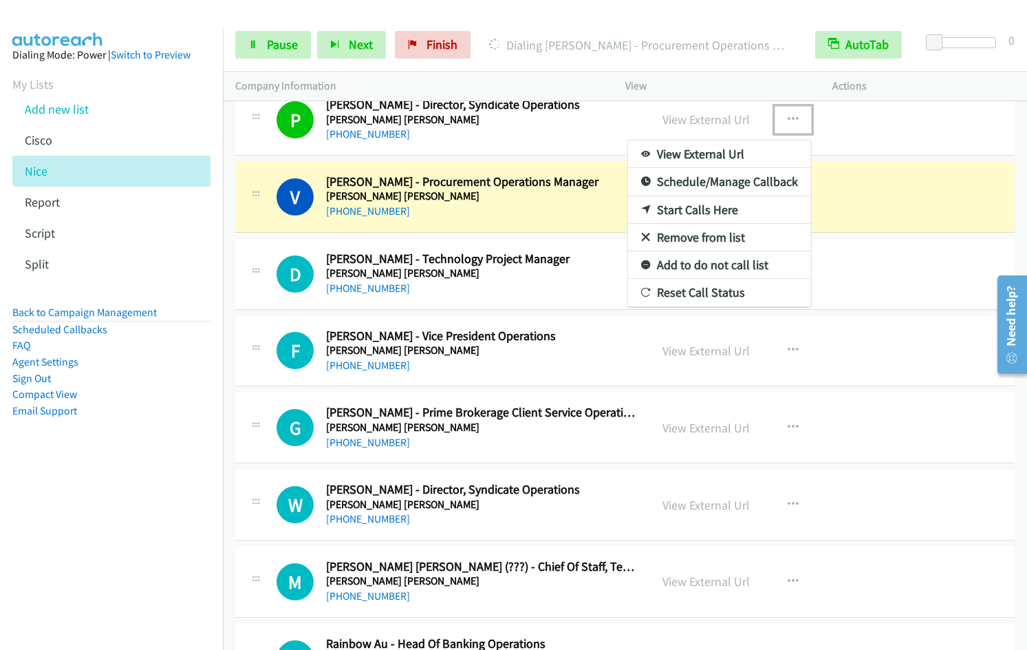
click at [683, 239] on link "Remove from list" at bounding box center [719, 238] width 183 height 28
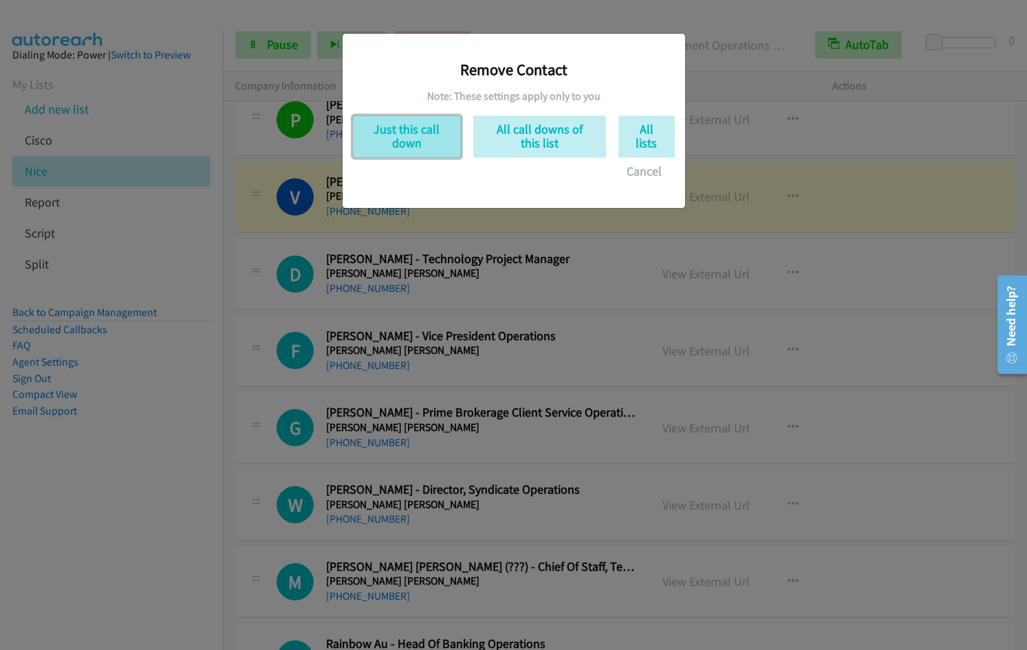
click at [427, 133] on button "Just this call down" at bounding box center [407, 137] width 108 height 42
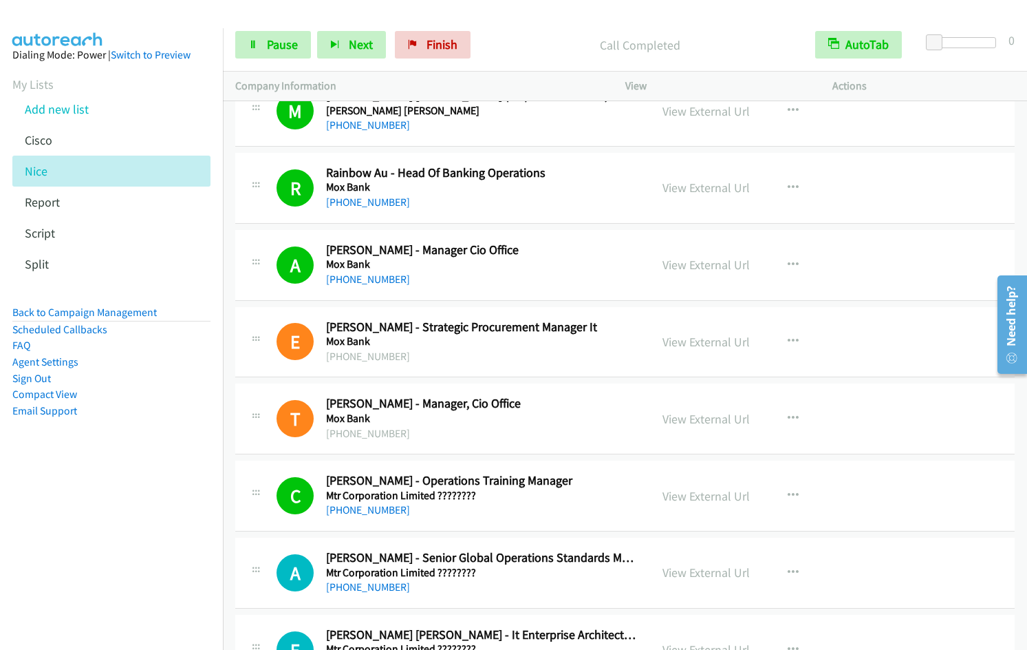
scroll to position [7135, 0]
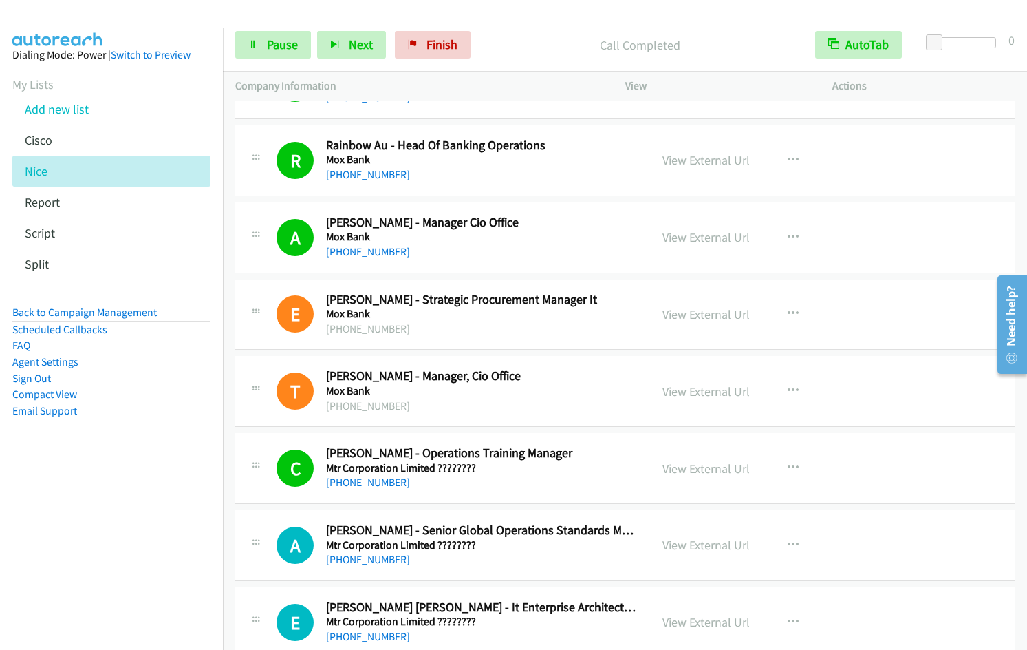
click at [1016, 621] on td "E Callback Scheduled [PERSON_NAME] [PERSON_NAME] - It Enterprise Architecture M…" at bounding box center [625, 622] width 804 height 77
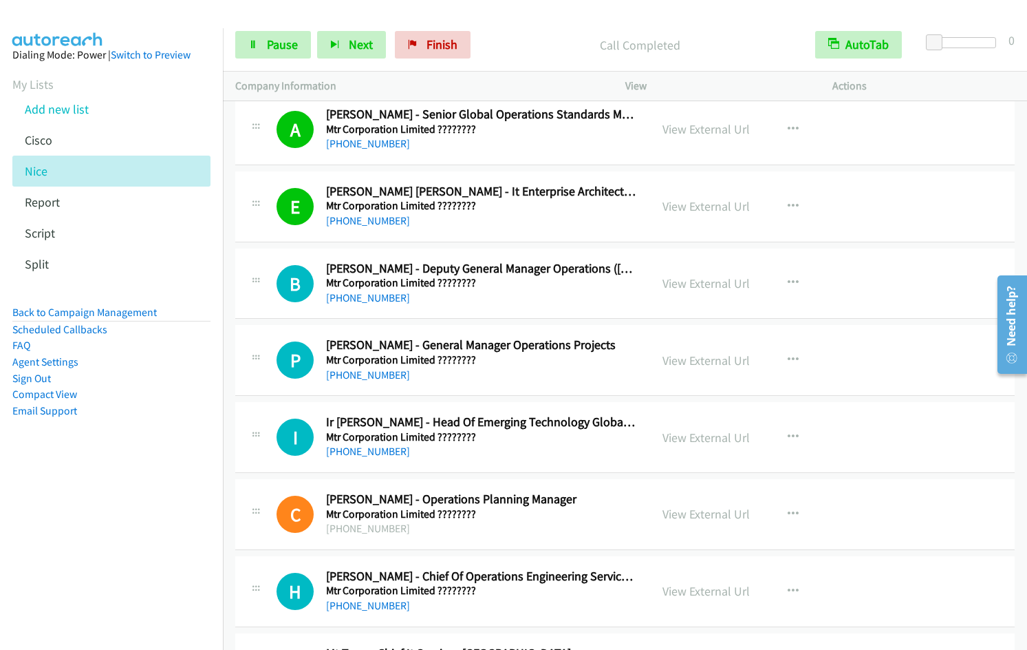
scroll to position [7528, 0]
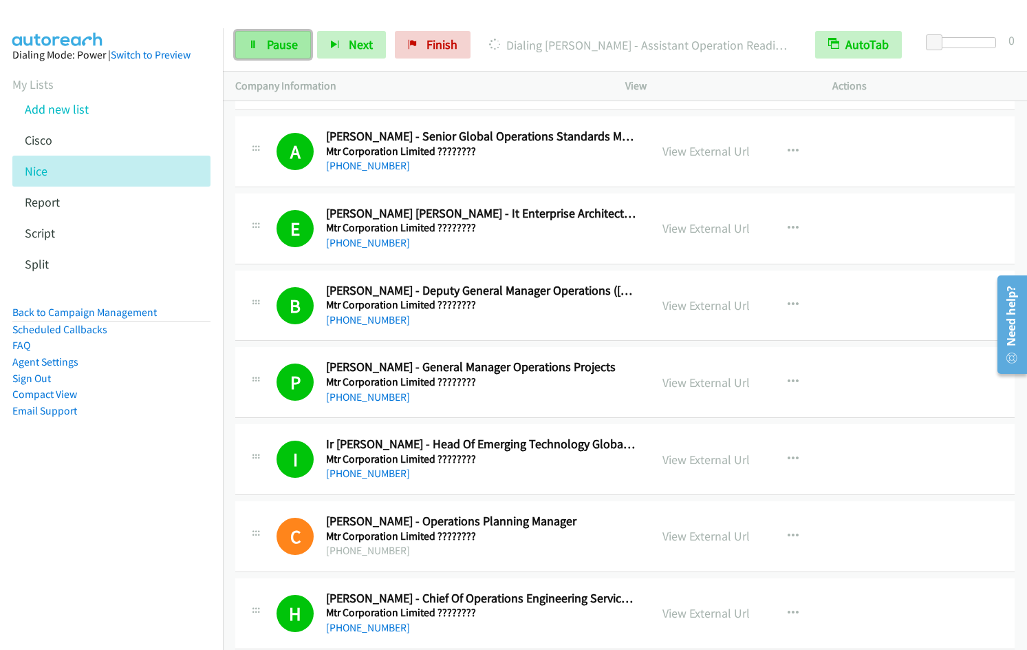
click at [268, 53] on link "Pause" at bounding box center [273, 45] width 76 height 28
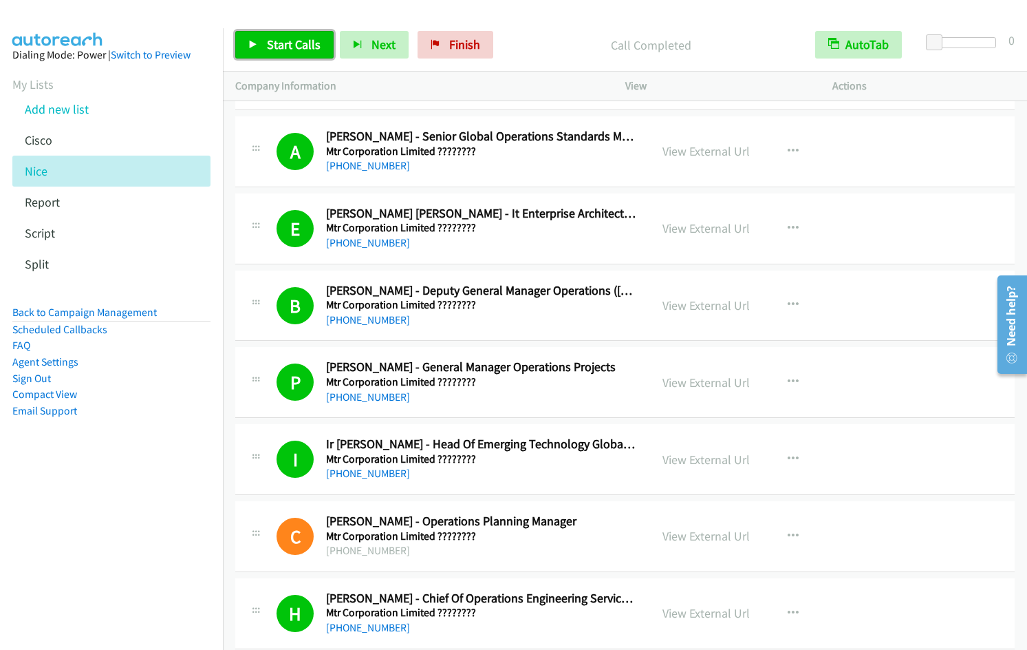
click at [268, 46] on span "Start Calls" at bounding box center [294, 44] width 54 height 16
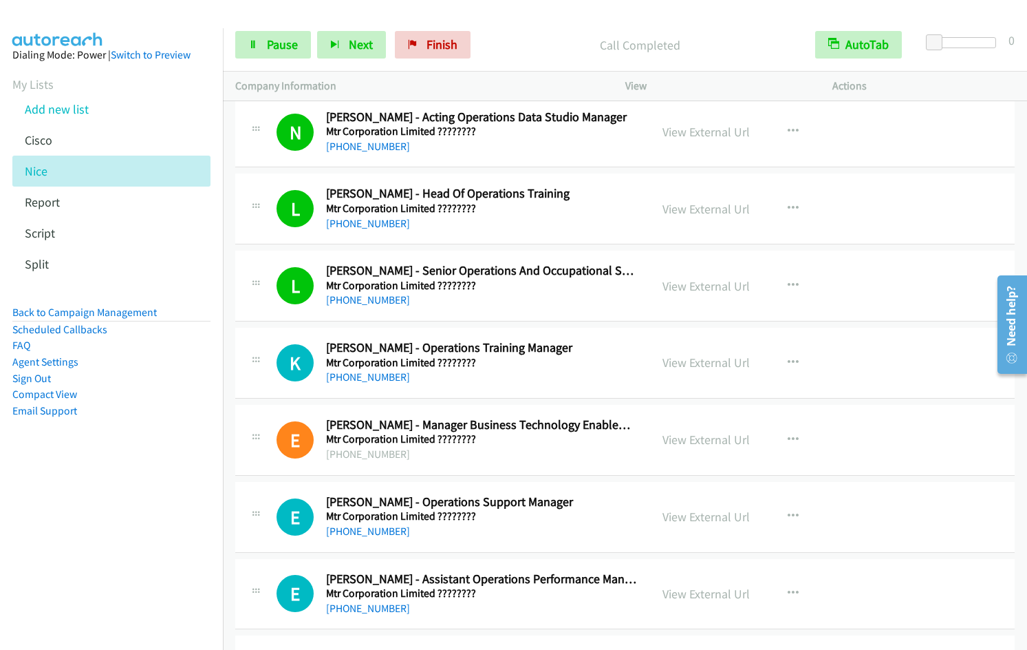
scroll to position [9403, 0]
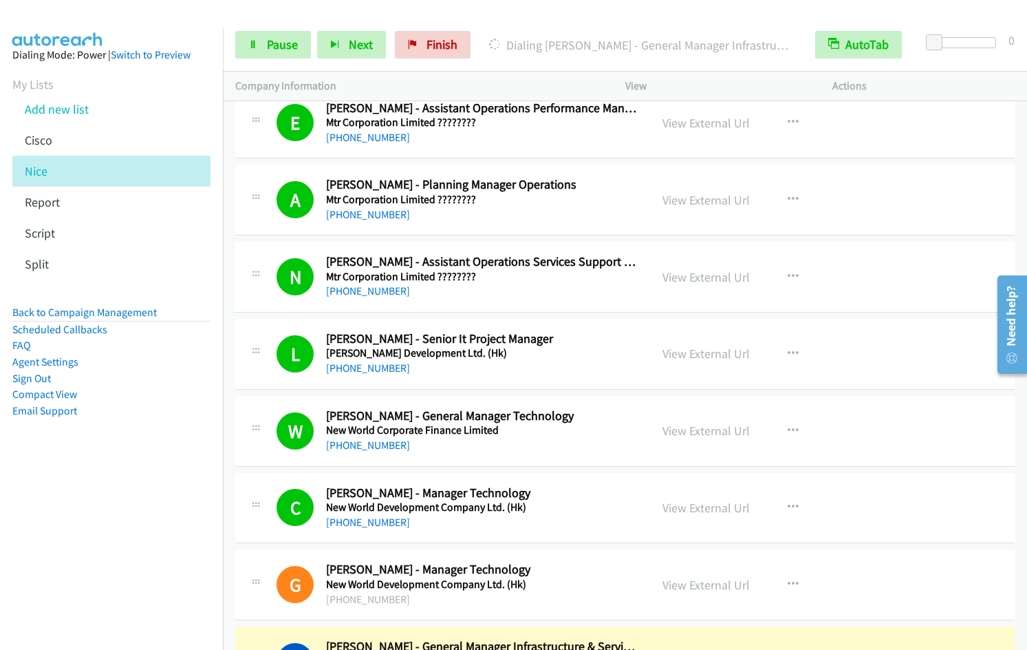
click at [270, 59] on div "Start Calls Pause Next Finish Dialing [PERSON_NAME] - General Manager Infrastru…" at bounding box center [625, 45] width 804 height 53
click at [276, 42] on span "Pause" at bounding box center [282, 44] width 31 height 16
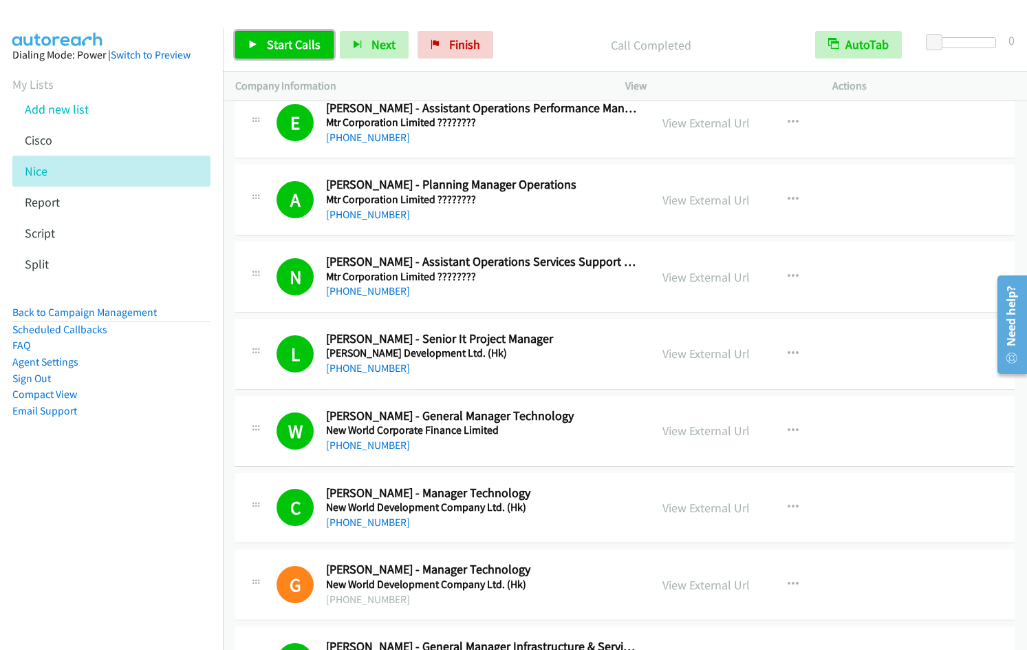
click at [254, 41] on icon at bounding box center [253, 46] width 10 height 10
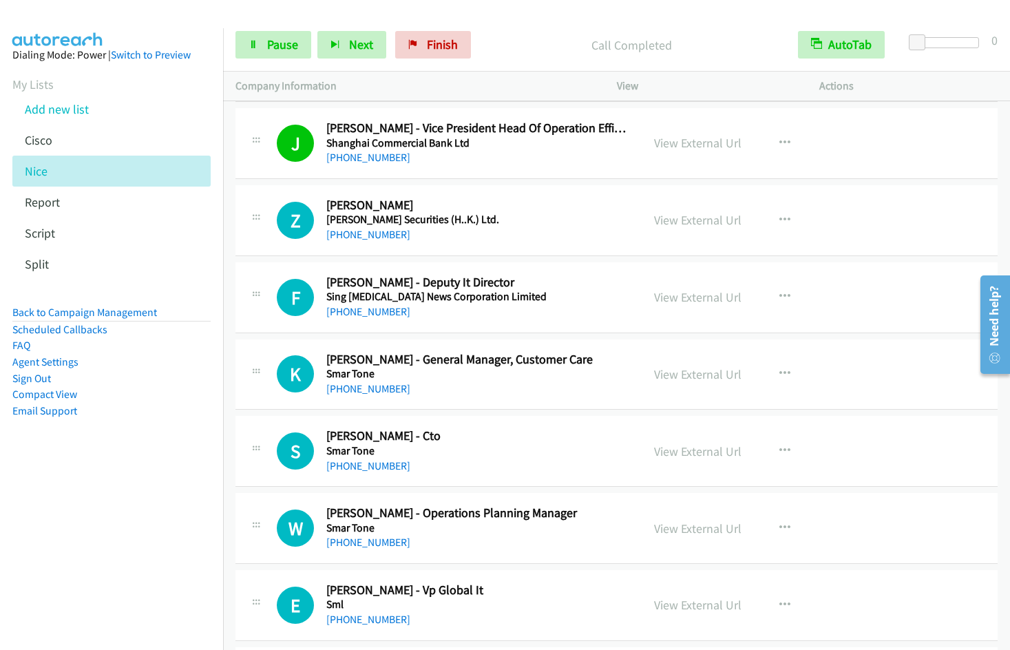
scroll to position [11702, 0]
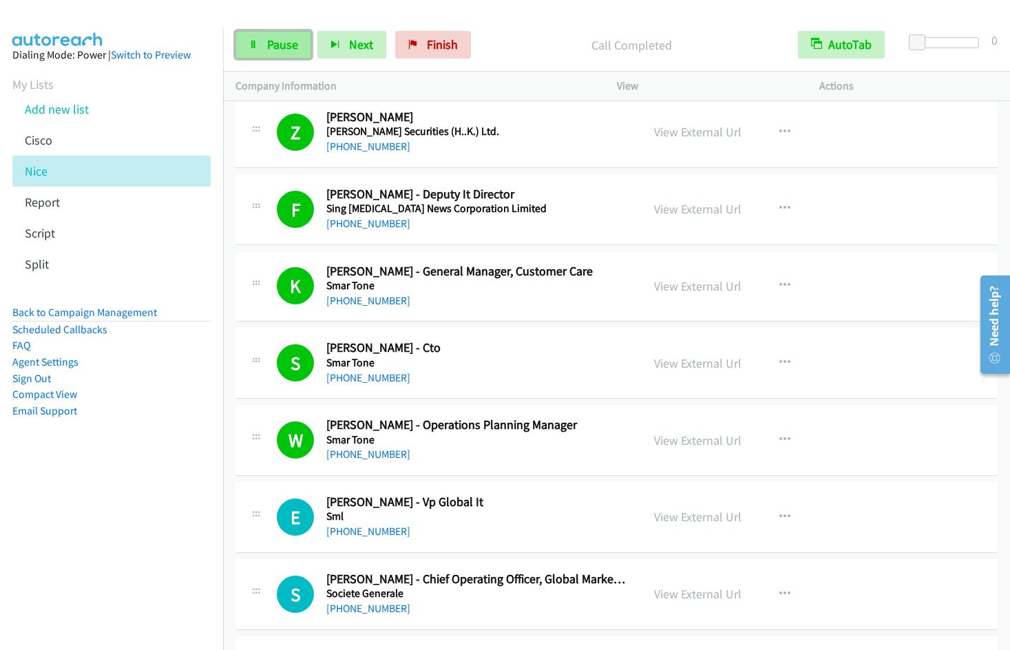
click at [270, 50] on span "Pause" at bounding box center [282, 44] width 31 height 16
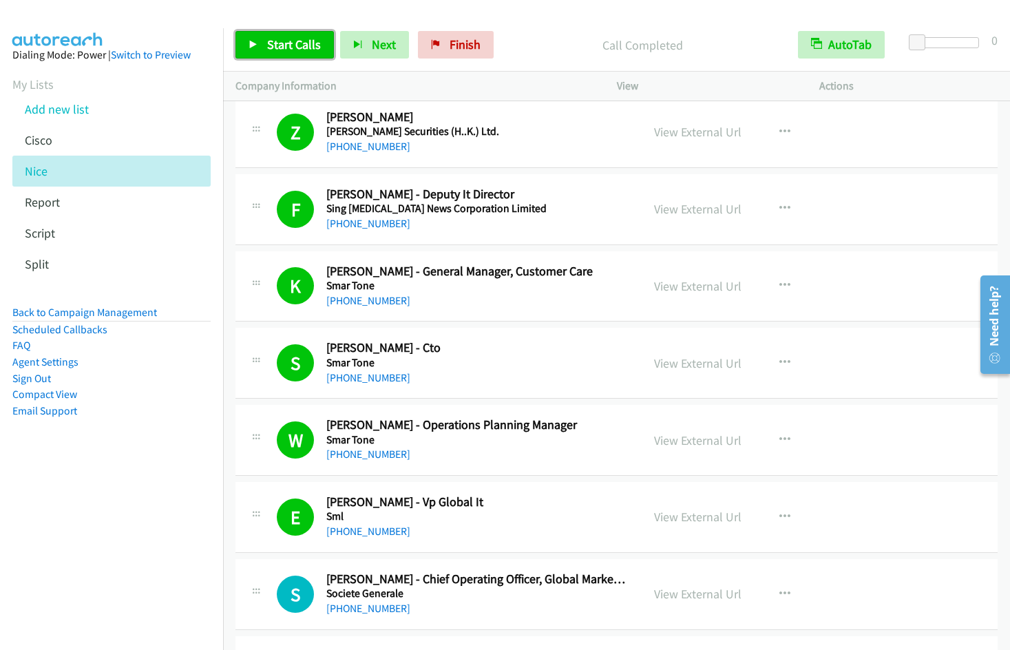
click at [277, 54] on link "Start Calls" at bounding box center [284, 45] width 98 height 28
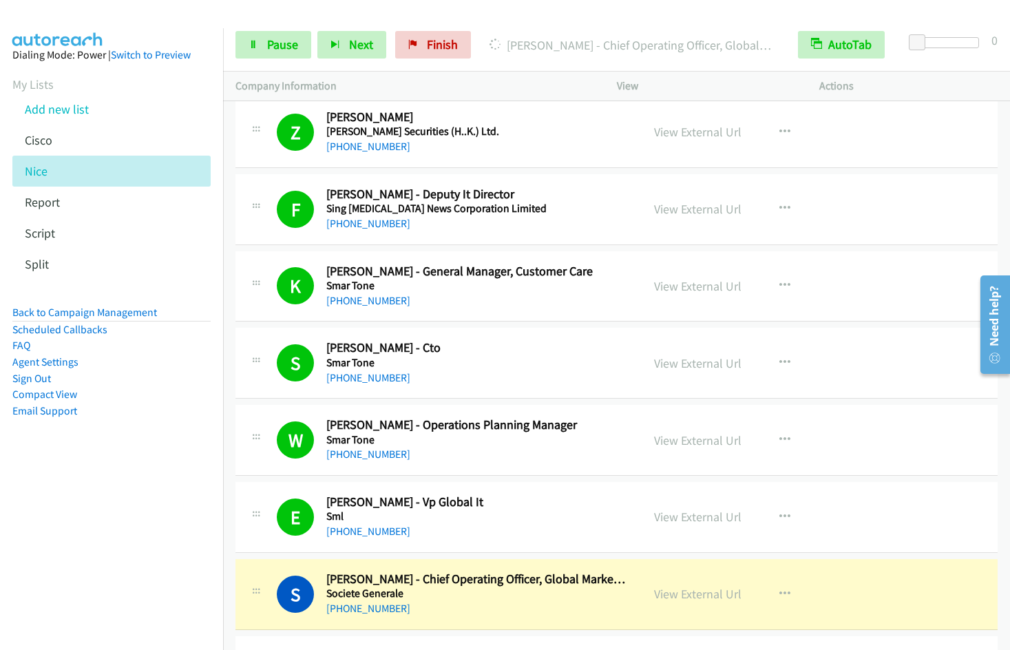
scroll to position [12173, 0]
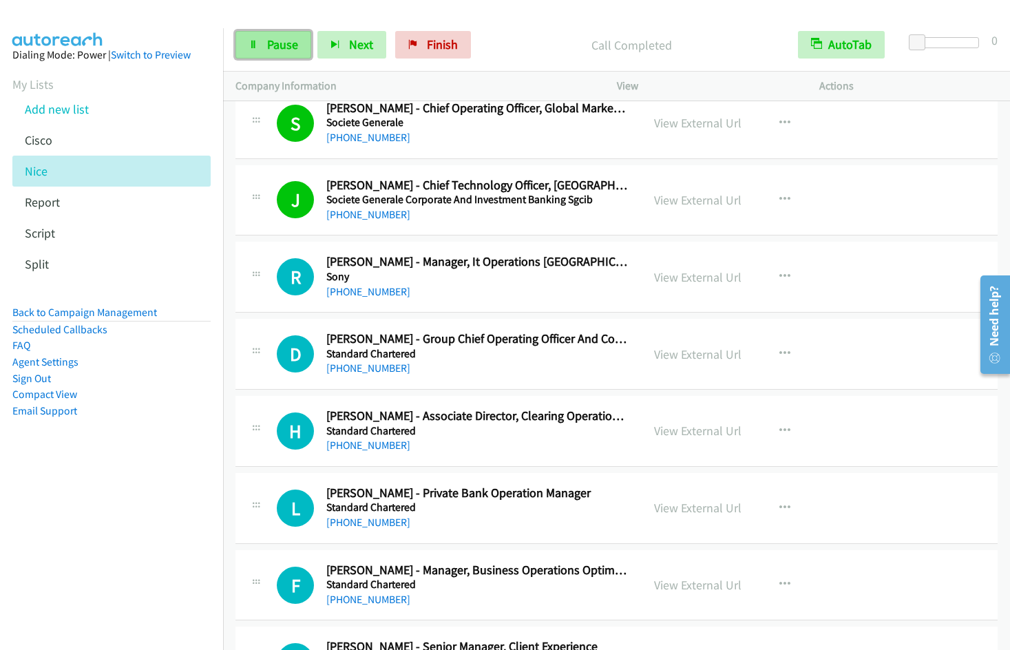
click at [259, 50] on link "Pause" at bounding box center [273, 45] width 76 height 28
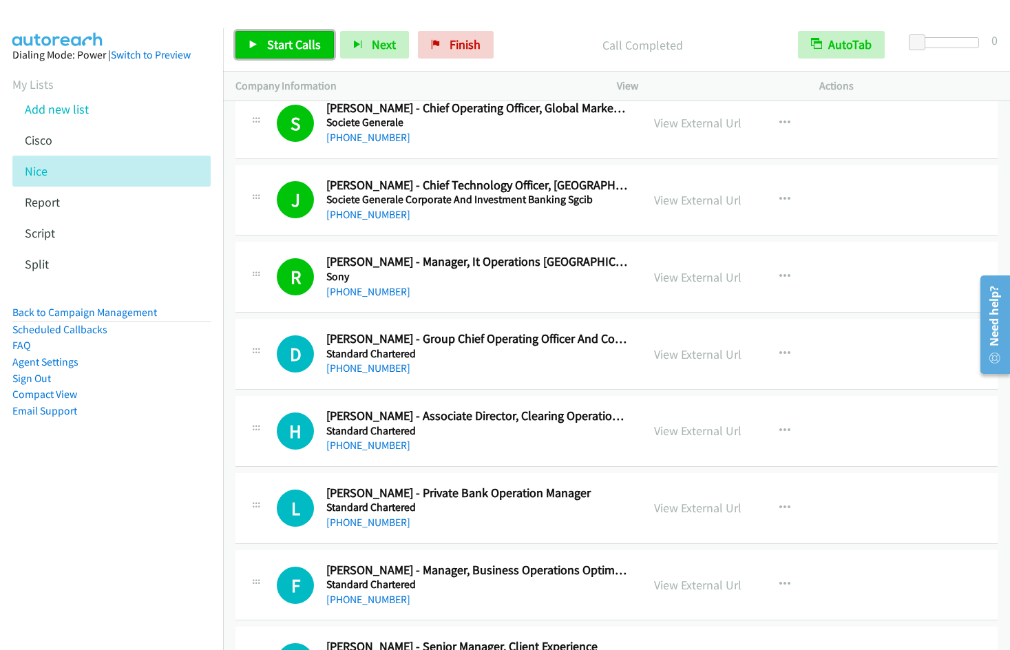
click at [291, 48] on span "Start Calls" at bounding box center [294, 44] width 54 height 16
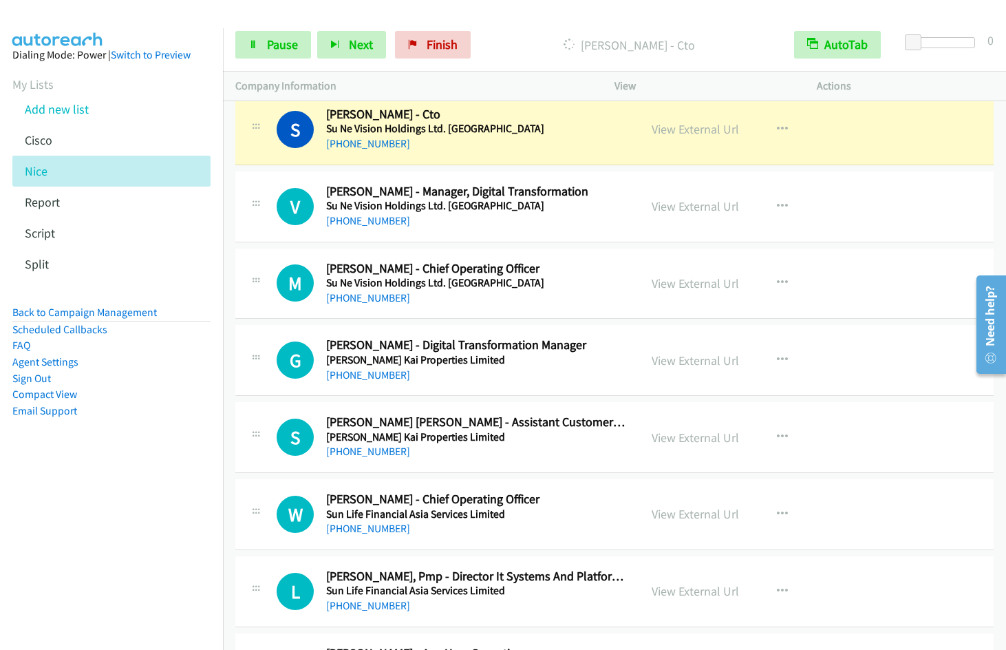
scroll to position [13336, 0]
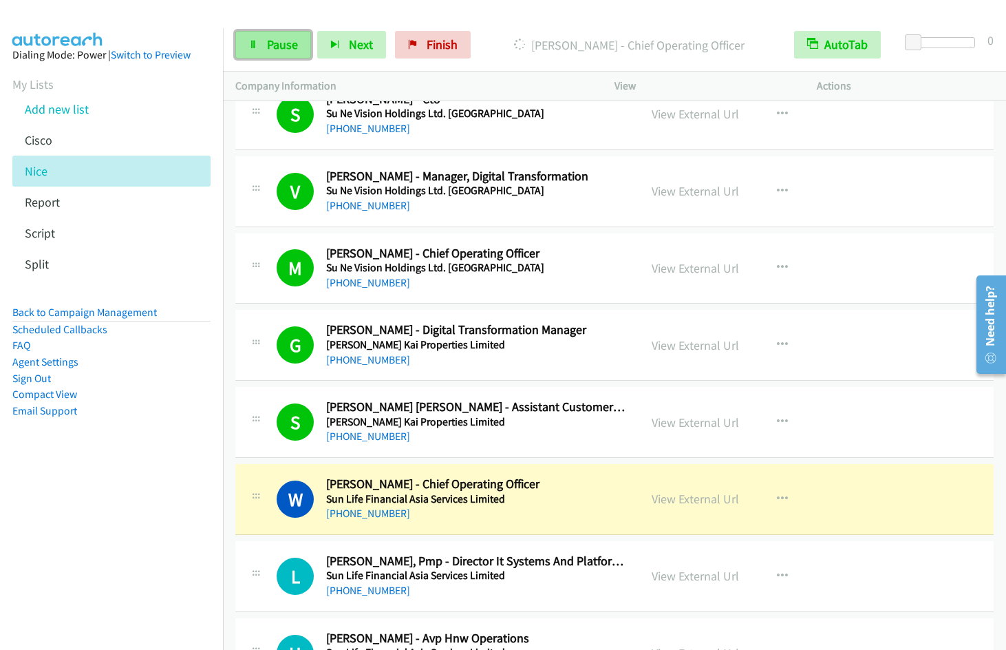
click at [267, 47] on span "Pause" at bounding box center [282, 44] width 31 height 16
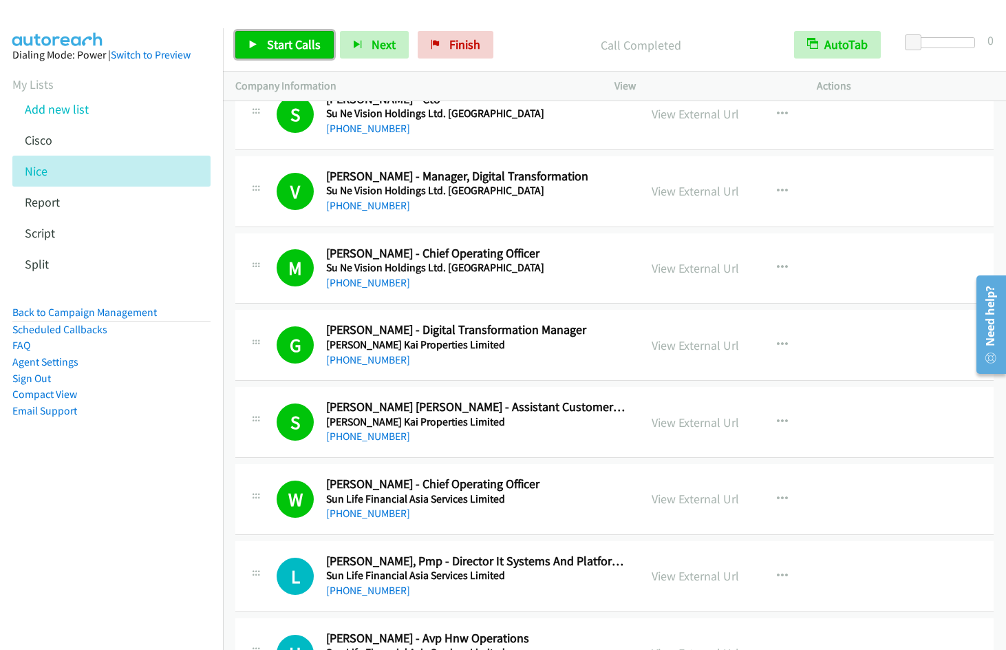
click at [297, 46] on span "Start Calls" at bounding box center [294, 44] width 54 height 16
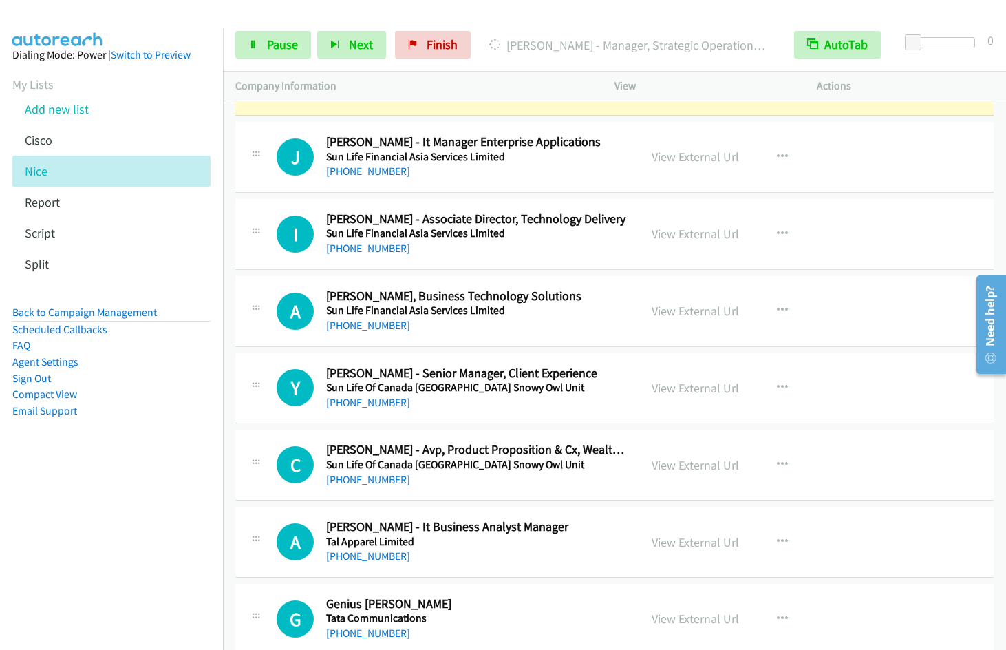
scroll to position [13982, 0]
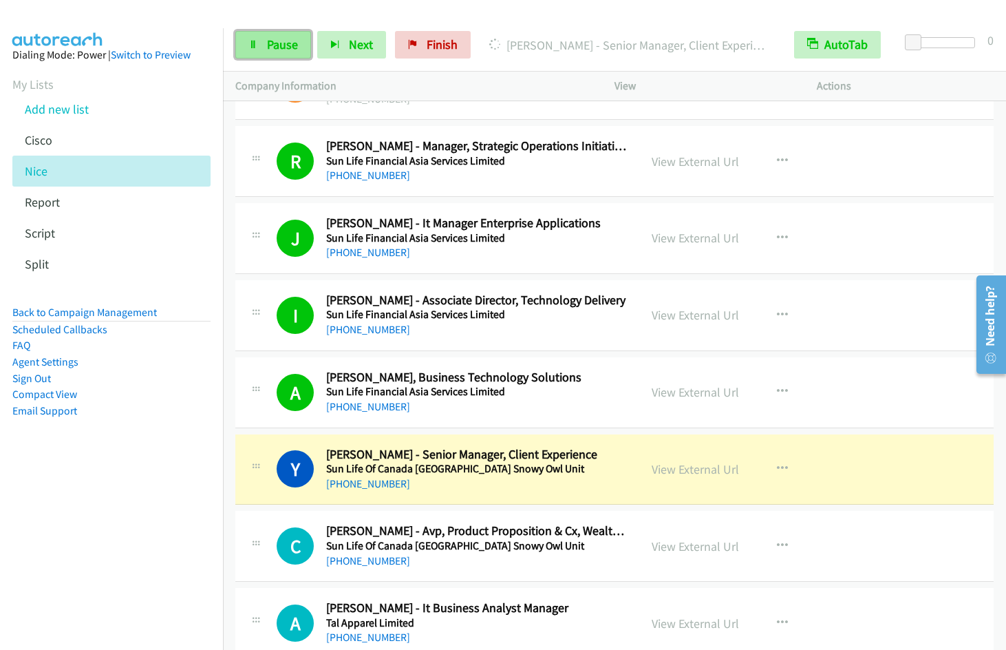
click at [264, 43] on link "Pause" at bounding box center [273, 45] width 76 height 28
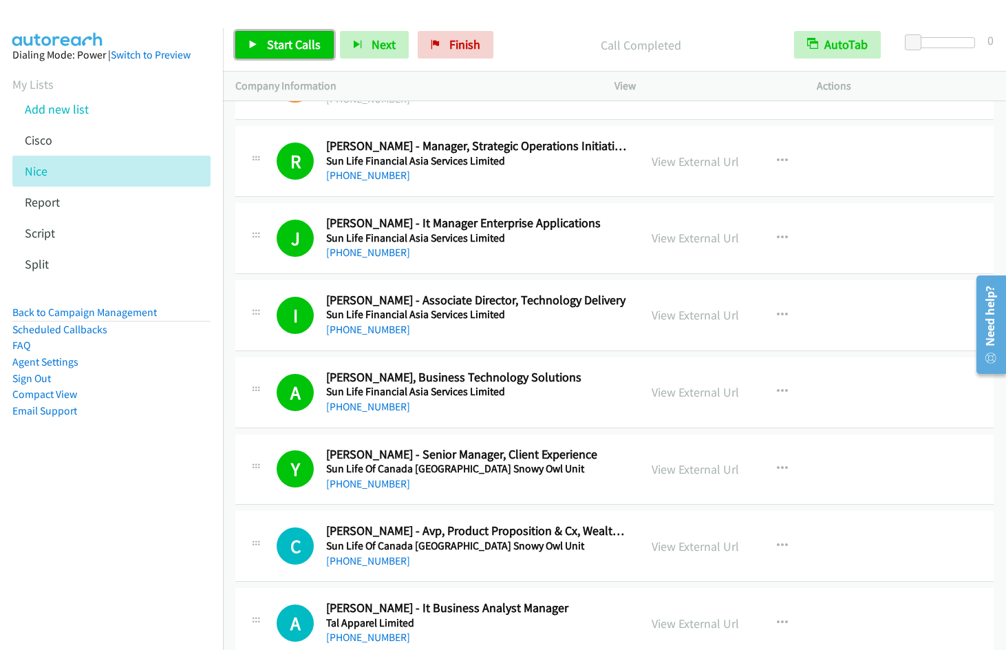
click at [265, 35] on link "Start Calls" at bounding box center [284, 45] width 98 height 28
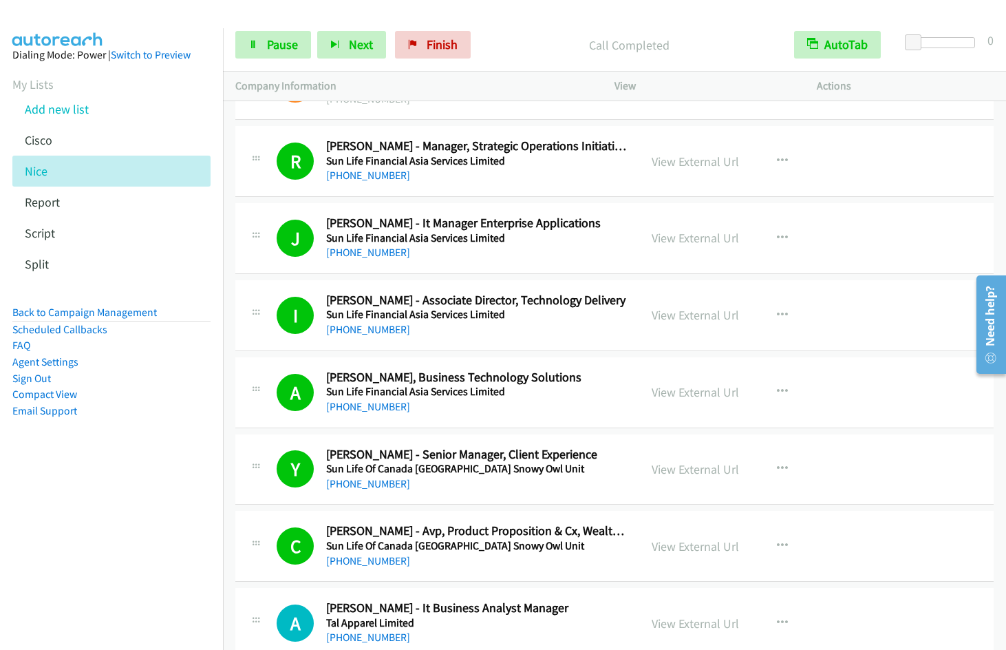
click at [61, 540] on nav "Dialing Mode: Power | Switch to Preview My Lists Add new list [GEOGRAPHIC_DATA]…" at bounding box center [112, 353] width 224 height 650
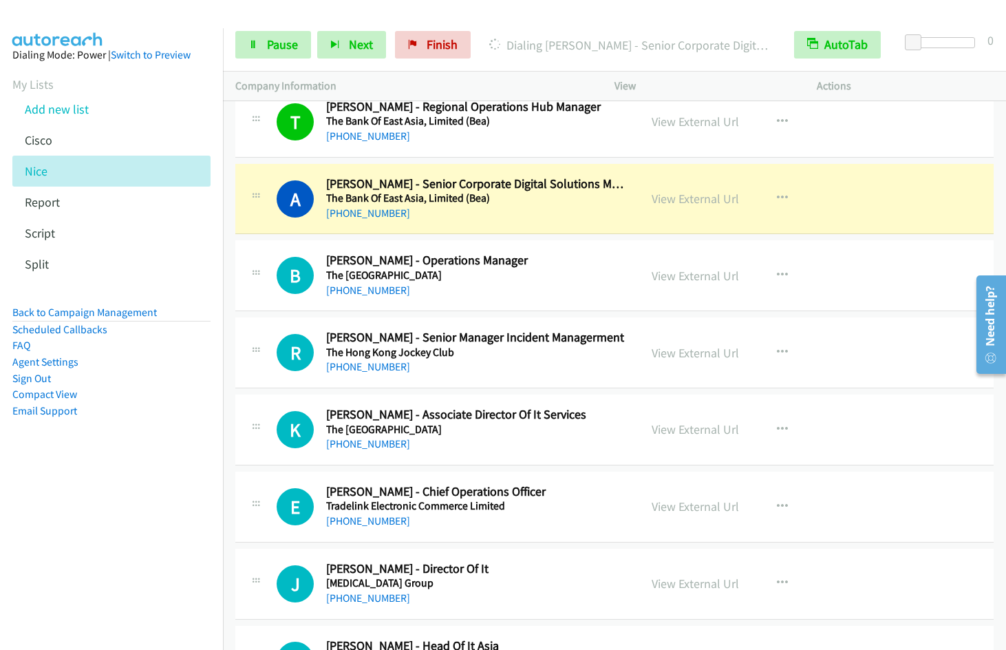
scroll to position [15492, 0]
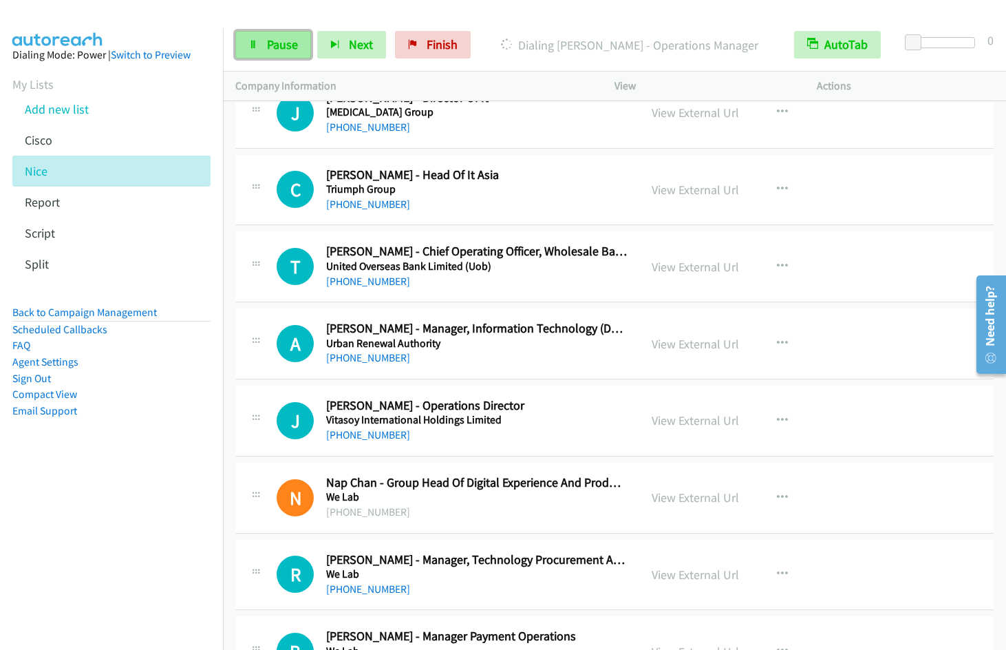
drag, startPoint x: 290, startPoint y: 52, endPoint x: 298, endPoint y: 49, distance: 8.9
click at [290, 52] on link "Pause" at bounding box center [273, 45] width 76 height 28
click at [259, 44] on link "Start Calls" at bounding box center [284, 45] width 98 height 28
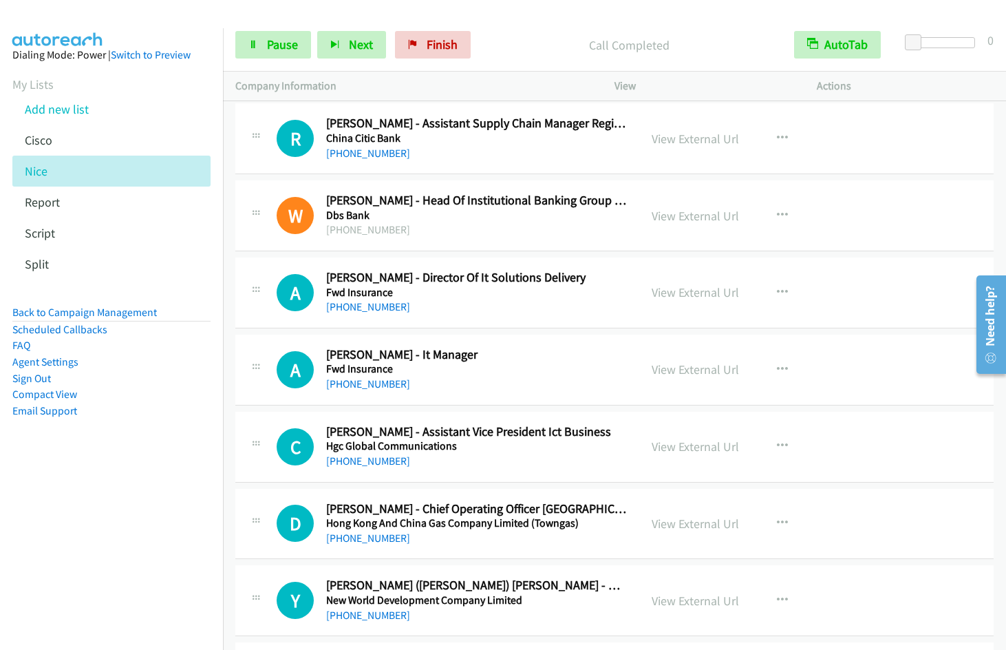
scroll to position [16550, 0]
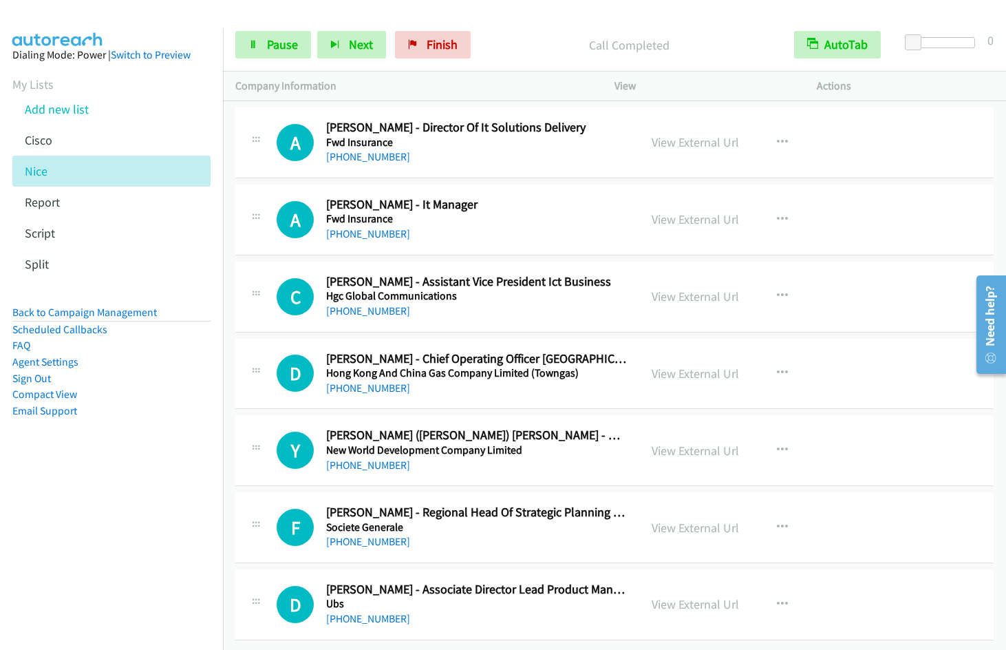
drag, startPoint x: 1001, startPoint y: 623, endPoint x: 879, endPoint y: 202, distance: 438.2
click at [999, 649] on div "[PHONE_NUMBER] Call failed - Please reload the list and try again The Callbar F…" at bounding box center [614, 375] width 783 height 548
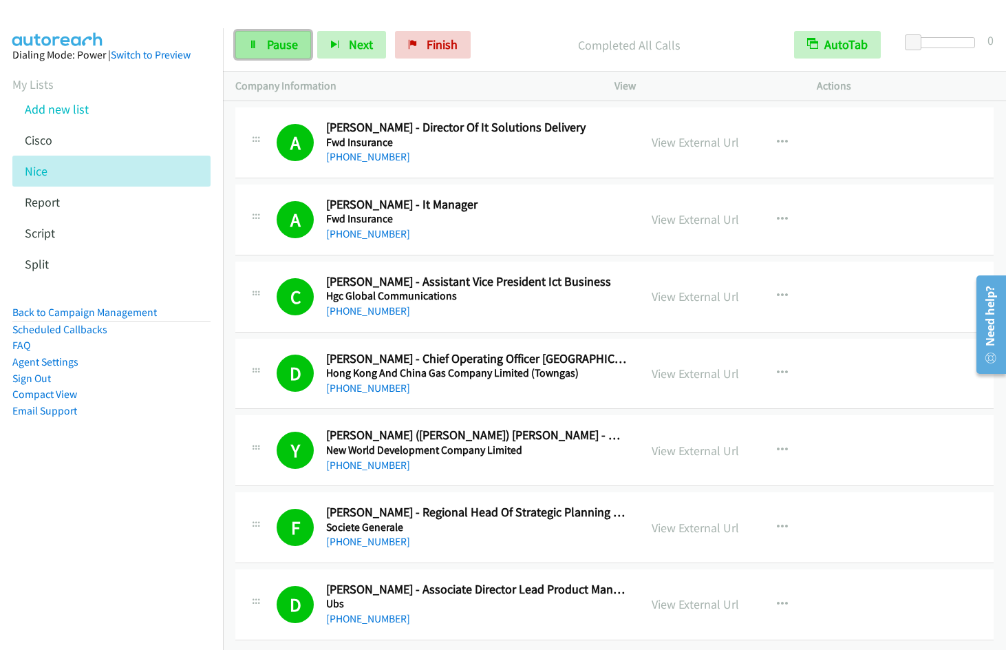
click at [282, 48] on span "Pause" at bounding box center [282, 44] width 31 height 16
drag, startPoint x: 451, startPoint y: 46, endPoint x: 507, endPoint y: 10, distance: 66.2
click at [451, 46] on span "Finish" at bounding box center [464, 44] width 31 height 16
